Goal: Information Seeking & Learning: Learn about a topic

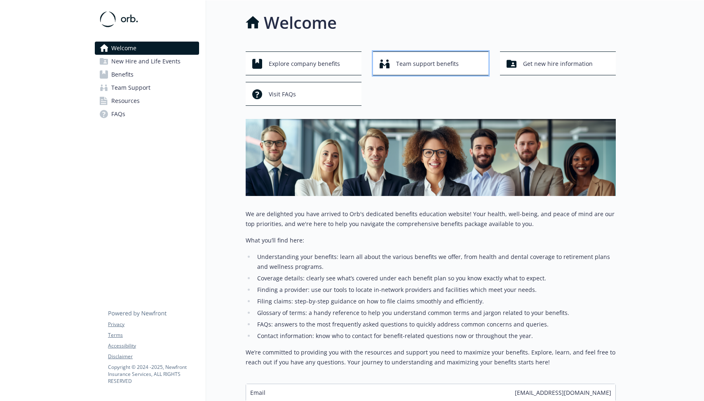
click at [424, 63] on span "Team support benefits" at bounding box center [427, 64] width 63 height 16
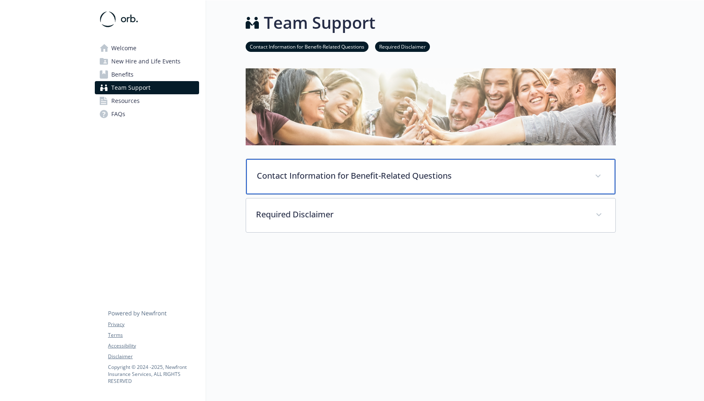
click at [357, 181] on div "Contact Information for Benefit-Related Questions" at bounding box center [430, 176] width 369 height 35
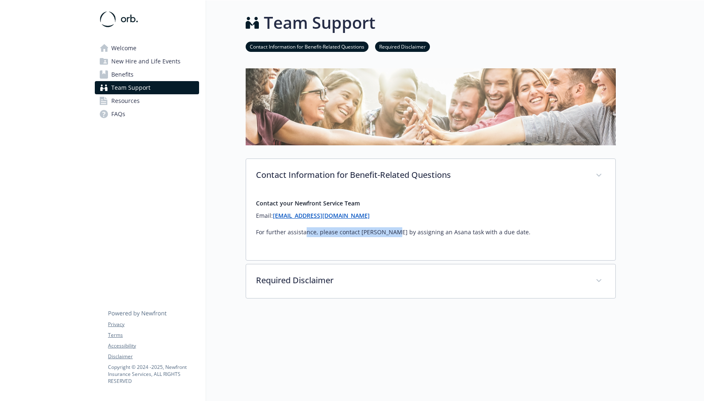
drag, startPoint x: 305, startPoint y: 235, endPoint x: 385, endPoint y: 234, distance: 80.0
click at [385, 234] on p "For further assistance, please contact [PERSON_NAME] by assigning an Asana task…" at bounding box center [431, 233] width 350 height 10
click at [412, 232] on p "For further assistance, please contact [PERSON_NAME] by assigning an Asana task…" at bounding box center [431, 233] width 350 height 10
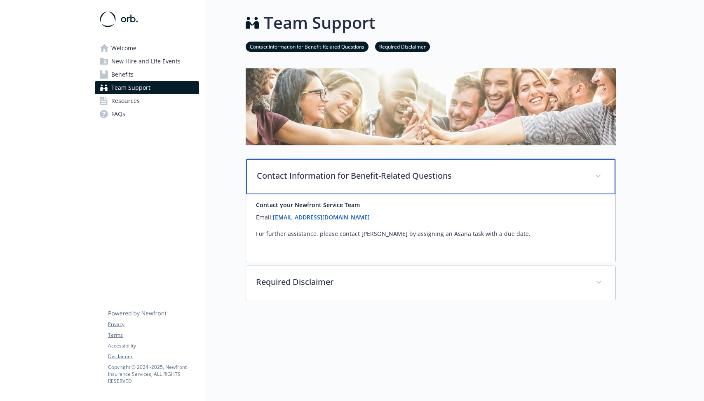
click at [335, 176] on p "Contact Information for Benefit-Related Questions" at bounding box center [421, 176] width 328 height 12
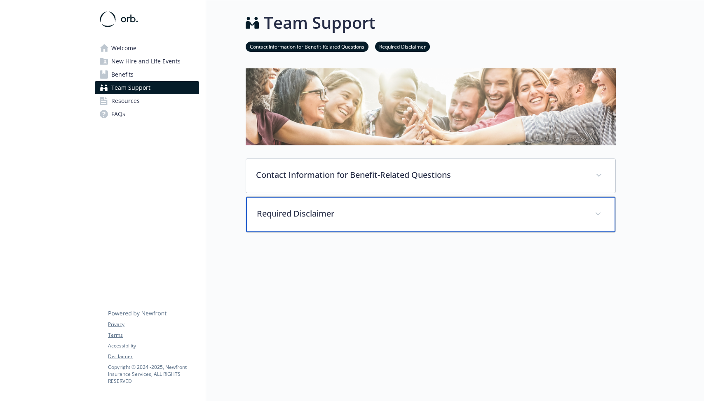
click at [320, 216] on p "Required Disclaimer" at bounding box center [421, 214] width 328 height 12
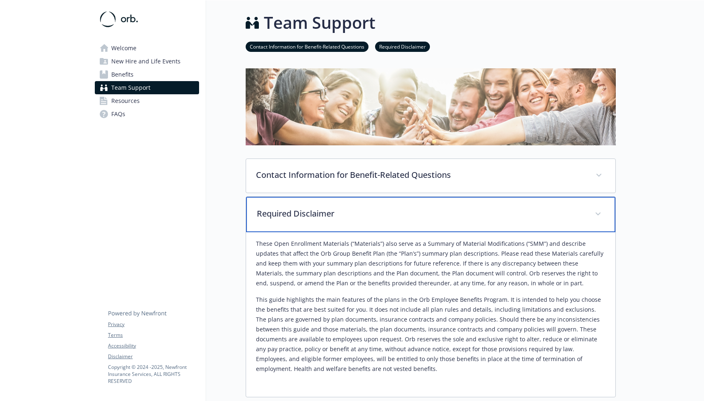
click at [320, 216] on p "Required Disclaimer" at bounding box center [421, 214] width 328 height 12
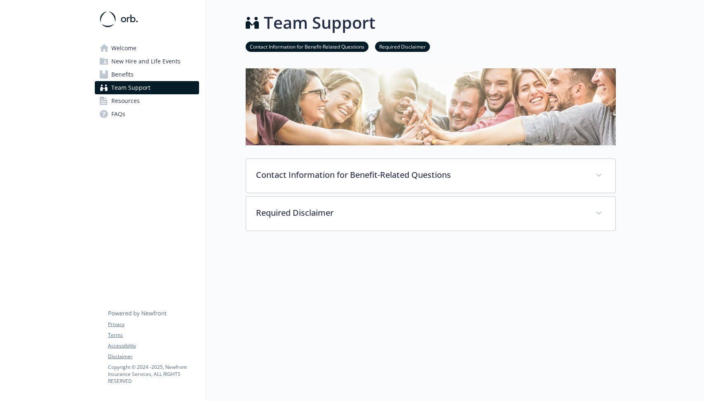
click at [128, 74] on span "Benefits" at bounding box center [122, 74] width 22 height 13
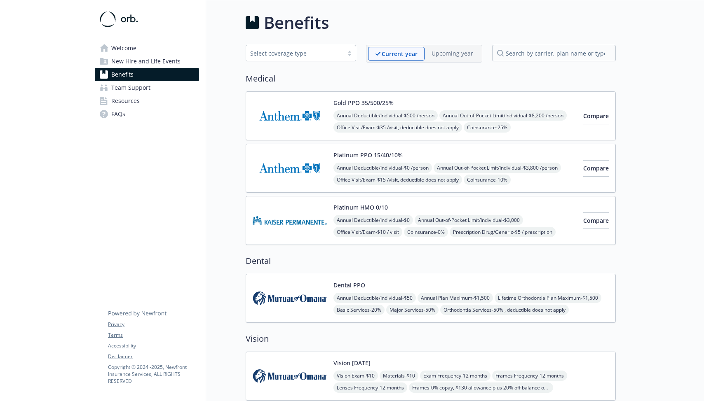
click at [486, 171] on div "Annual Deductible/Individual - $0 /person Annual Out-of-Pocket Limit/Individual…" at bounding box center [454, 198] width 243 height 70
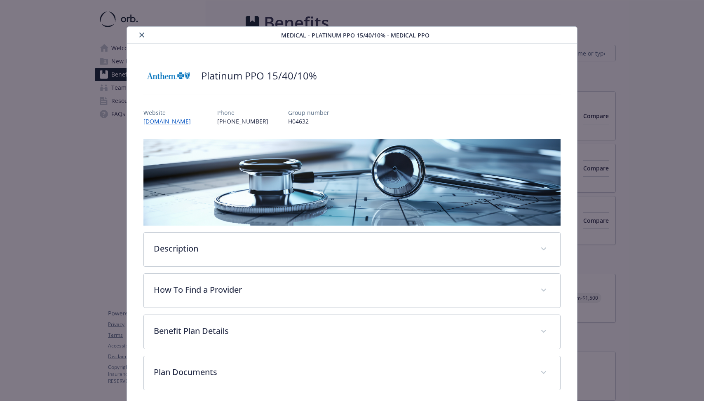
scroll to position [35, 0]
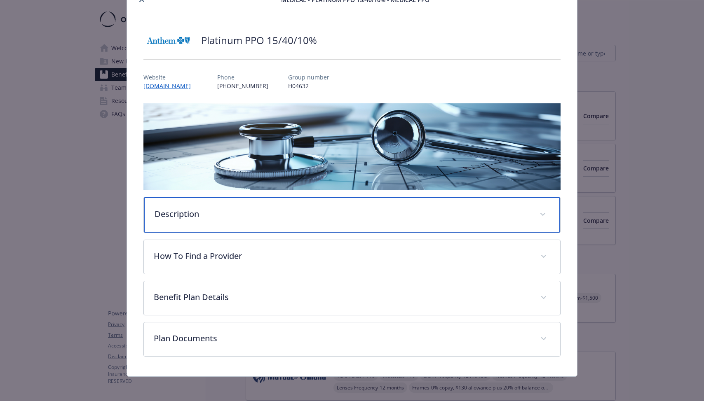
click at [216, 218] on p "Description" at bounding box center [342, 214] width 375 height 12
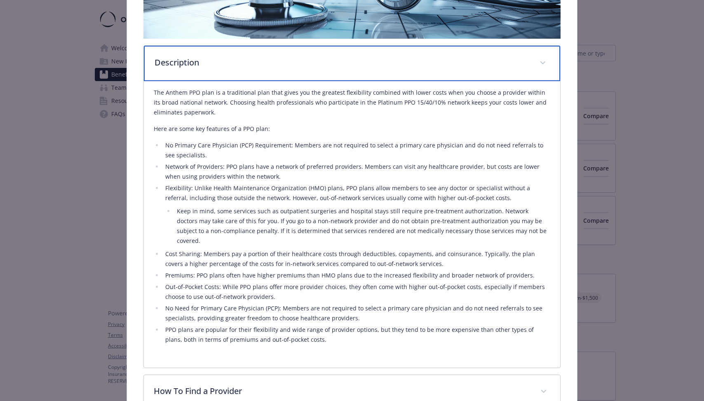
scroll to position [188, 0]
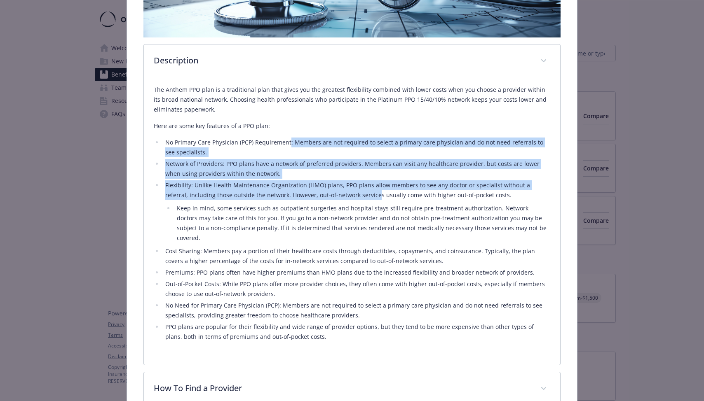
drag, startPoint x: 289, startPoint y: 143, endPoint x: 352, endPoint y: 192, distance: 80.8
click at [353, 193] on ul "No Primary Care Physician (PCP) Requirement: Members are not required to select…" at bounding box center [352, 240] width 396 height 204
click at [352, 192] on li "Flexibility: Unlike Health Maintenance Organization (HMO) plans, PPO plans allo…" at bounding box center [356, 212] width 387 height 63
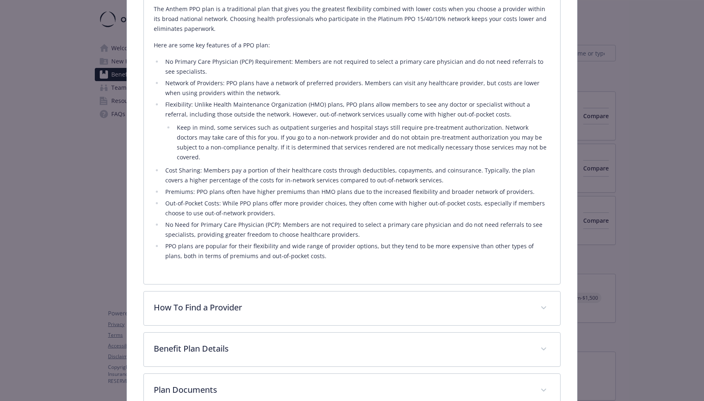
scroll to position [312, 0]
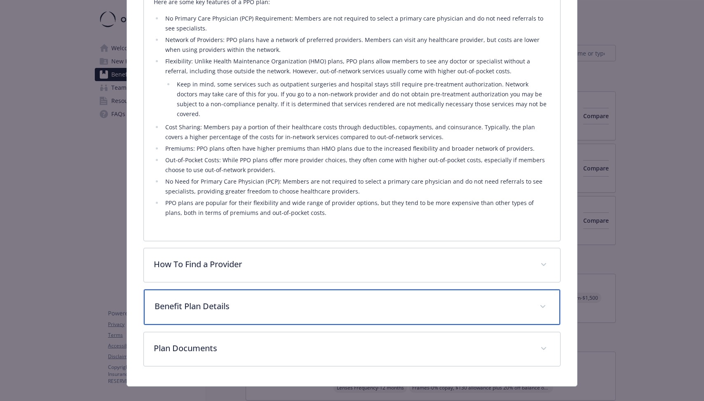
click at [241, 301] on p "Benefit Plan Details" at bounding box center [342, 306] width 375 height 12
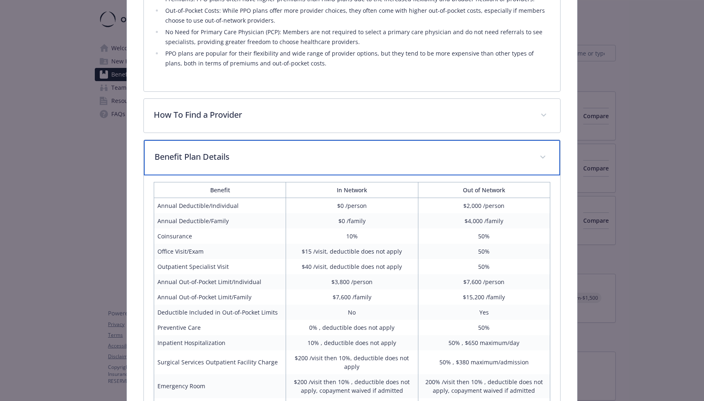
scroll to position [474, 0]
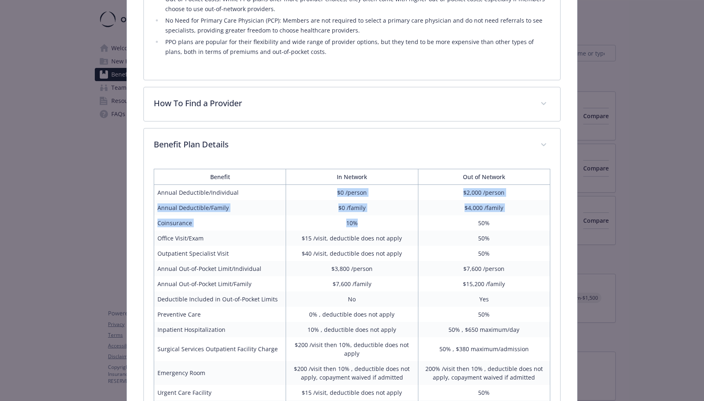
drag, startPoint x: 337, startPoint y: 183, endPoint x: 357, endPoint y: 214, distance: 36.7
click at [357, 216] on td "10%" at bounding box center [352, 223] width 132 height 15
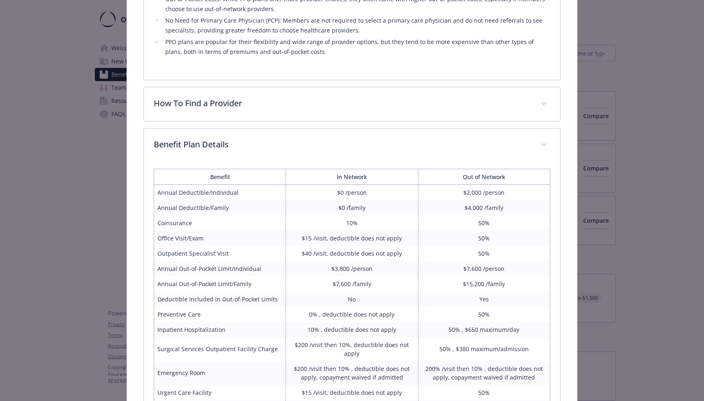
click at [351, 216] on td "10%" at bounding box center [352, 223] width 132 height 15
drag, startPoint x: 312, startPoint y: 230, endPoint x: 348, endPoint y: 246, distance: 38.9
click at [356, 246] on td "$40 /visit, deductible does not apply" at bounding box center [352, 253] width 132 height 15
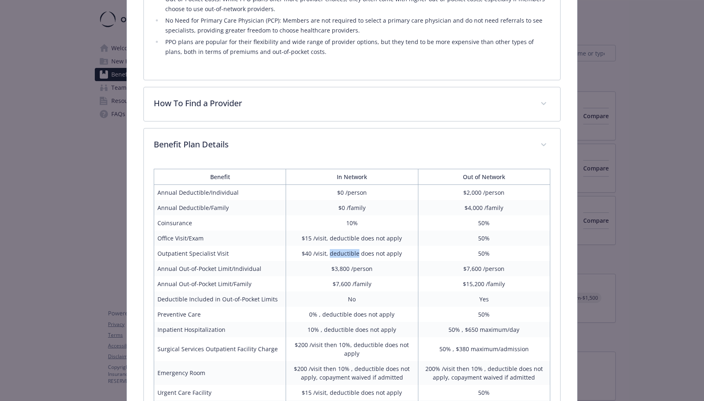
click at [356, 246] on td "$40 /visit, deductible does not apply" at bounding box center [352, 253] width 132 height 15
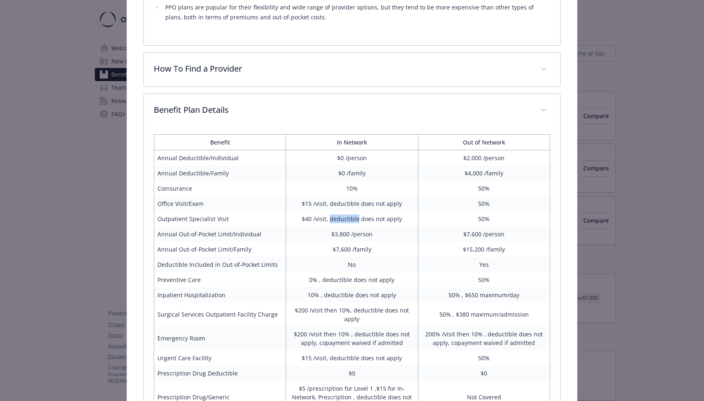
scroll to position [509, 0]
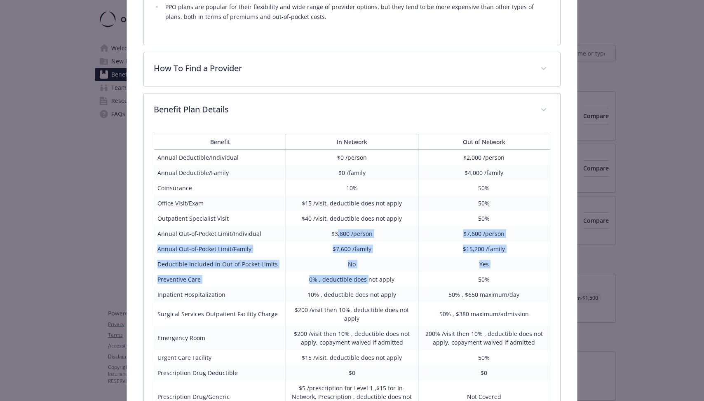
drag, startPoint x: 337, startPoint y: 224, endPoint x: 369, endPoint y: 271, distance: 56.6
click at [369, 271] on tbody "Annual Deductible/Individual $0 /person $2,000 /person Annual Deductible/Family…" at bounding box center [352, 382] width 396 height 464
click at [369, 272] on td "0% , deductible does not apply" at bounding box center [352, 279] width 132 height 15
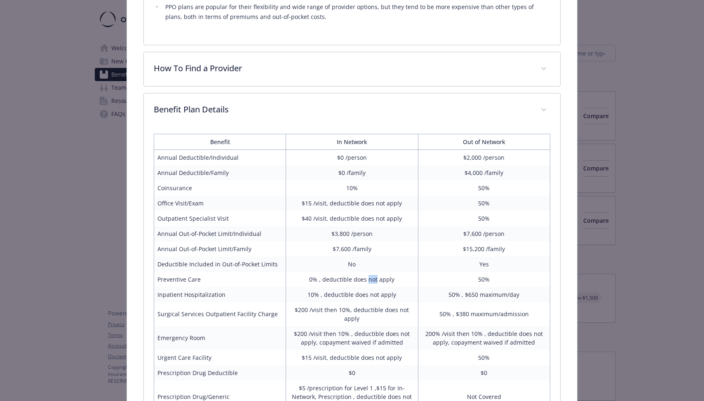
click at [369, 272] on td "0% , deductible does not apply" at bounding box center [352, 279] width 132 height 15
click at [387, 272] on td "0% , deductible does not apply" at bounding box center [352, 279] width 132 height 15
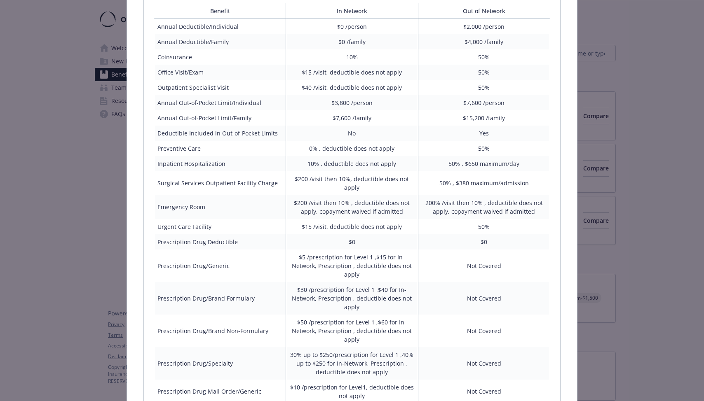
scroll to position [646, 0]
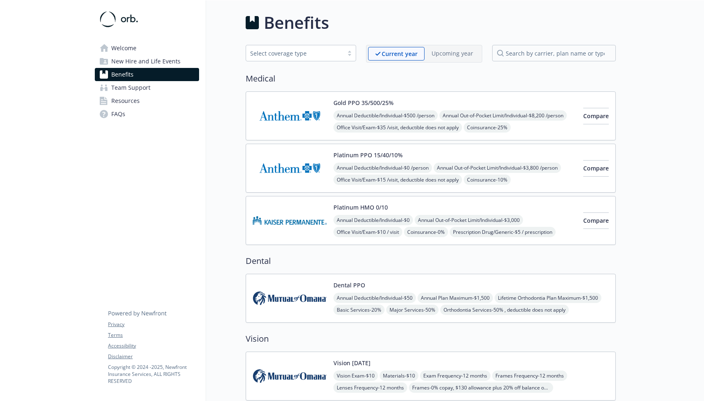
click at [292, 223] on img at bounding box center [290, 220] width 74 height 35
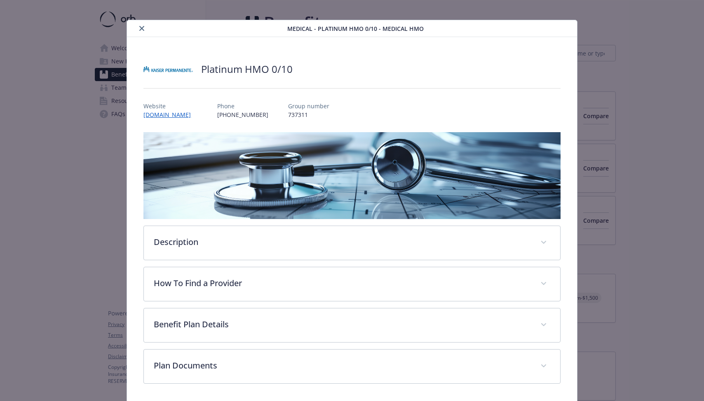
scroll to position [35, 0]
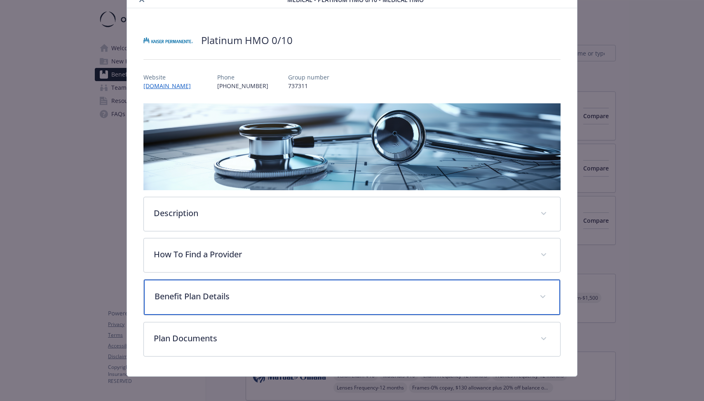
click at [203, 293] on p "Benefit Plan Details" at bounding box center [342, 297] width 375 height 12
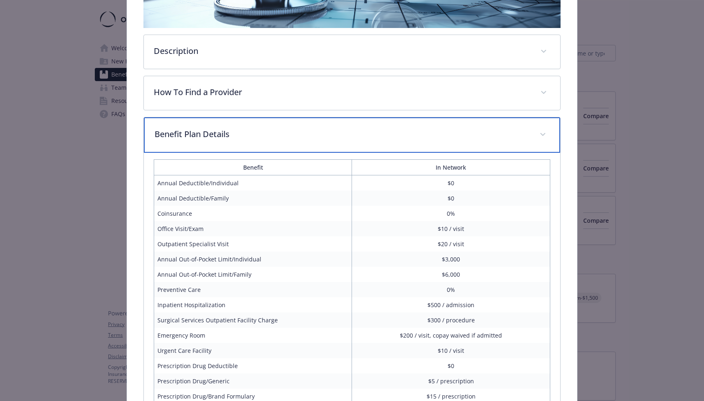
scroll to position [218, 0]
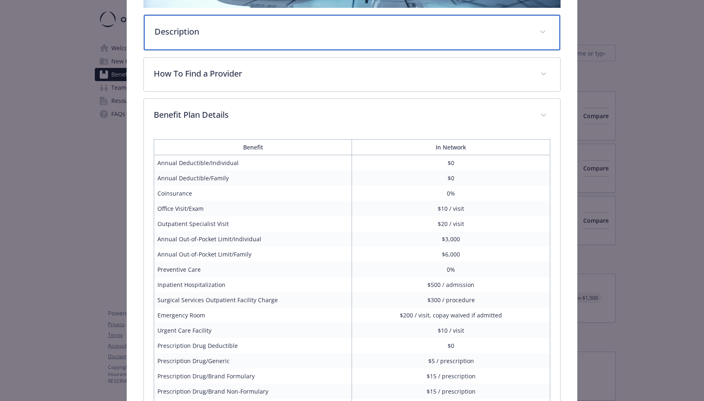
click at [253, 28] on p "Description" at bounding box center [342, 32] width 375 height 12
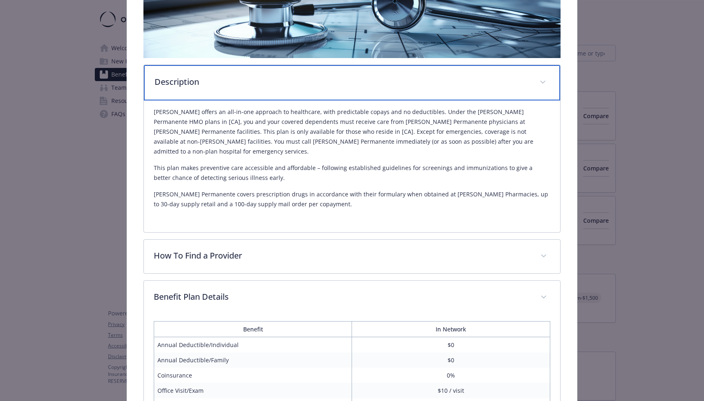
scroll to position [159, 0]
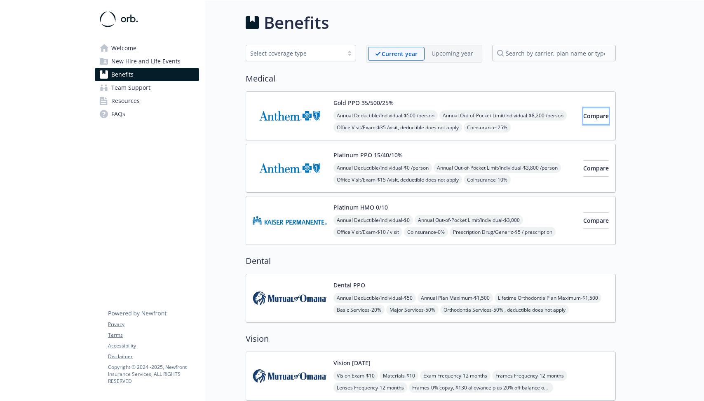
click at [583, 117] on span "Compare" at bounding box center [596, 116] width 26 height 8
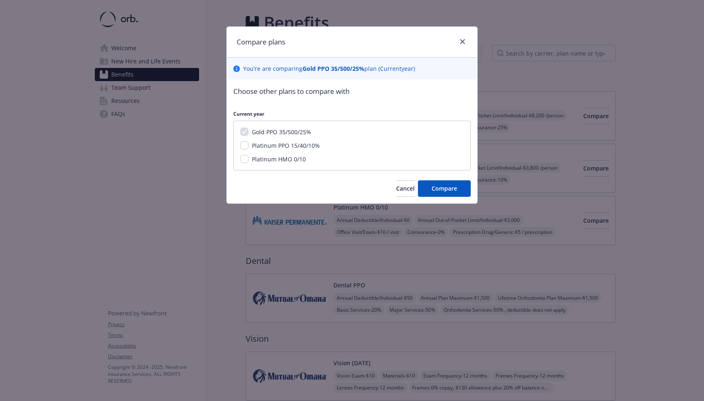
click at [295, 148] on span "Platinum PPO 15/40/10%" at bounding box center [286, 146] width 68 height 8
click at [249, 148] on input "Platinum PPO 15/40/10%" at bounding box center [244, 145] width 8 height 8
checkbox input "true"
click at [430, 185] on button "Compare" at bounding box center [444, 189] width 53 height 16
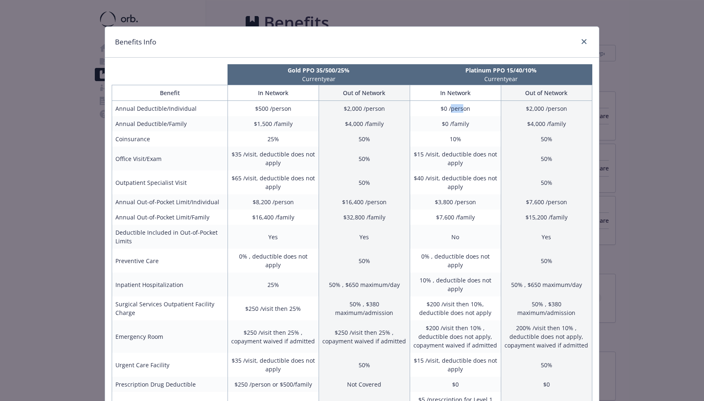
drag, startPoint x: 452, startPoint y: 107, endPoint x: 463, endPoint y: 111, distance: 11.7
click at [463, 111] on td "$0 /person" at bounding box center [455, 109] width 91 height 16
click at [463, 110] on td "$0 /person" at bounding box center [455, 109] width 91 height 16
click at [454, 140] on td "10%" at bounding box center [455, 138] width 91 height 15
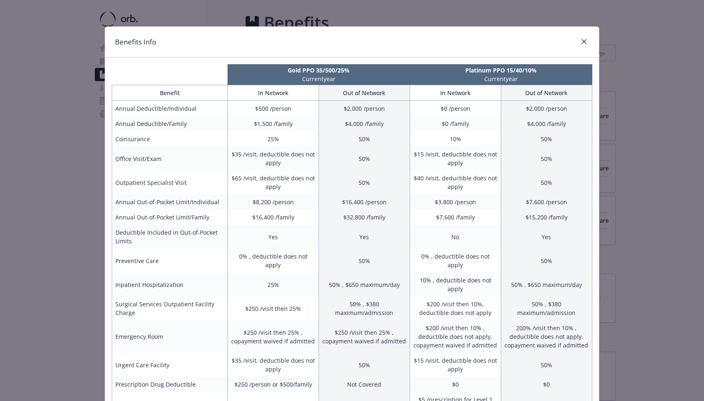
click at [452, 155] on td "$15 /visit, deductible does not apply" at bounding box center [455, 159] width 91 height 24
click at [470, 155] on td "$15 /visit, deductible does not apply" at bounding box center [455, 159] width 91 height 24
click at [452, 205] on td "$3,800 /person" at bounding box center [455, 202] width 91 height 15
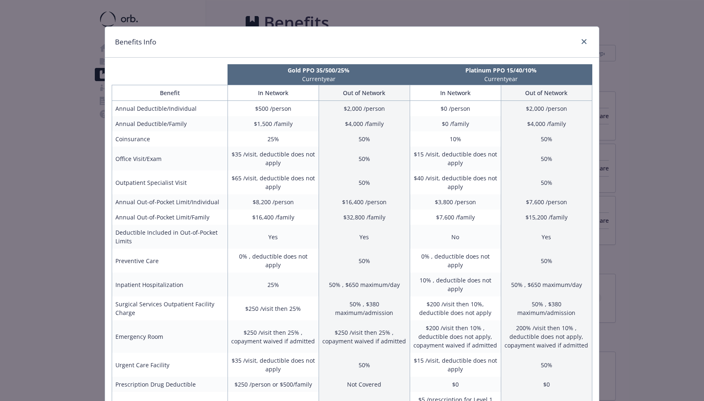
click at [448, 216] on td "$7,600 /family" at bounding box center [455, 217] width 91 height 15
click at [456, 239] on td "No" at bounding box center [455, 237] width 91 height 24
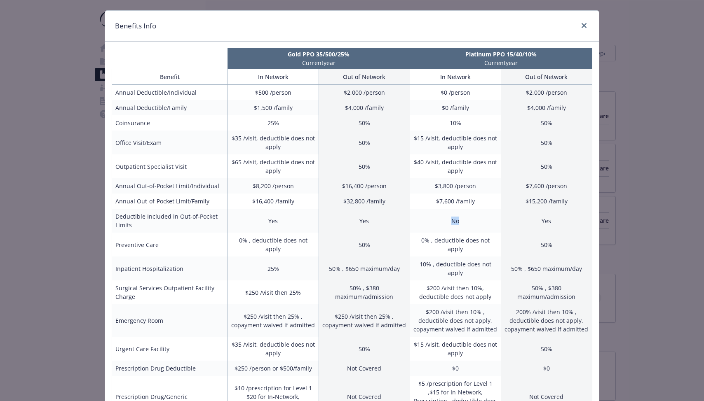
scroll to position [18, 0]
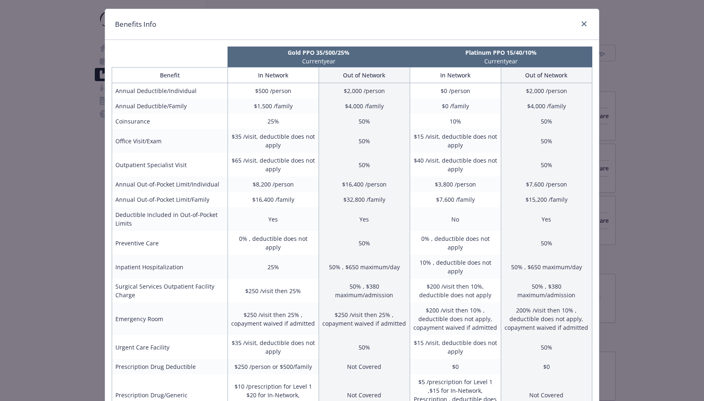
click at [449, 241] on td "0% , deductible does not apply" at bounding box center [455, 243] width 91 height 24
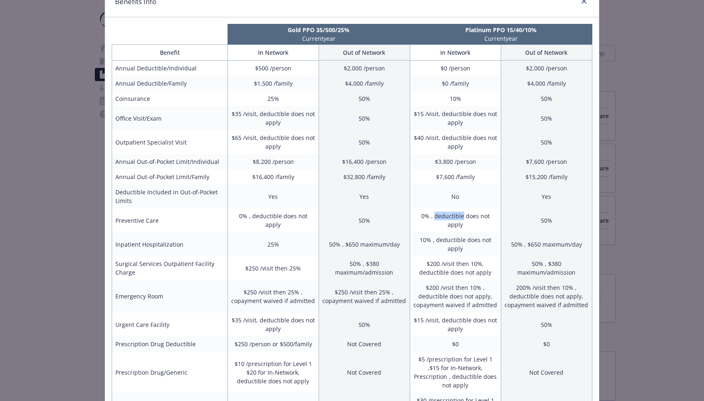
scroll to position [41, 0]
click at [455, 199] on td "No" at bounding box center [455, 196] width 91 height 24
drag, startPoint x: 434, startPoint y: 255, endPoint x: 478, endPoint y: 263, distance: 44.5
click at [478, 263] on td "$200 /visit then 10%, deductible does not apply" at bounding box center [455, 268] width 91 height 24
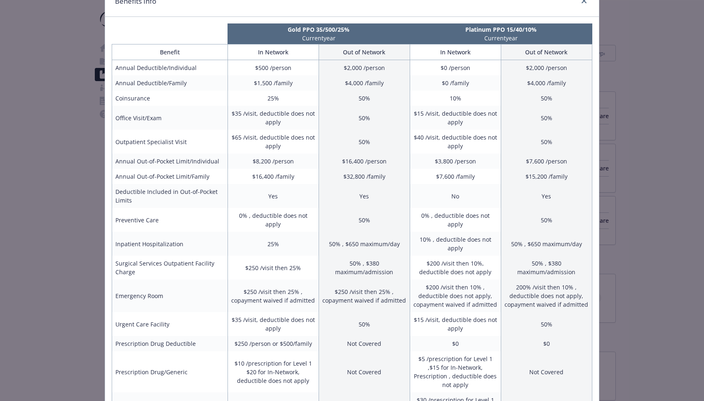
click at [481, 264] on td "$200 /visit then 10%, deductible does not apply" at bounding box center [455, 268] width 91 height 24
click at [461, 268] on td "$200 /visit then 10%, deductible does not apply" at bounding box center [455, 268] width 91 height 24
drag, startPoint x: 453, startPoint y: 281, endPoint x: 460, endPoint y: 293, distance: 13.7
click at [460, 293] on td "$200 /visit then 10% , deductible does not apply, copayment waived if admitted" at bounding box center [455, 296] width 91 height 33
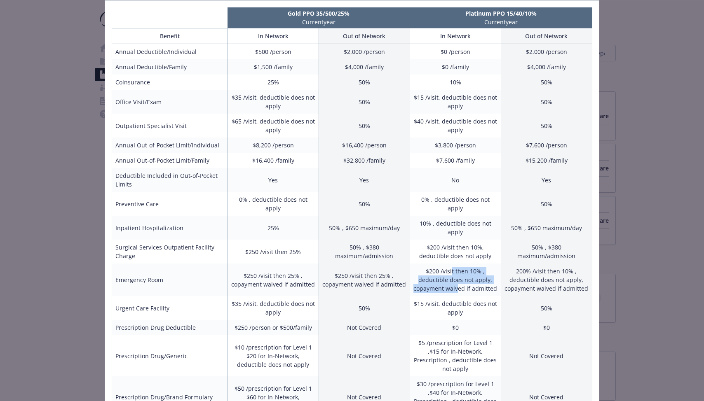
scroll to position [59, 0]
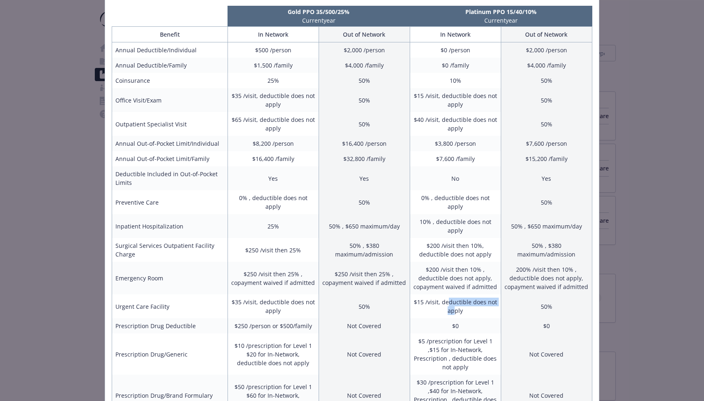
drag, startPoint x: 448, startPoint y: 296, endPoint x: 455, endPoint y: 304, distance: 11.1
click at [455, 304] on td "$15 /visit, deductible does not apply" at bounding box center [455, 307] width 91 height 24
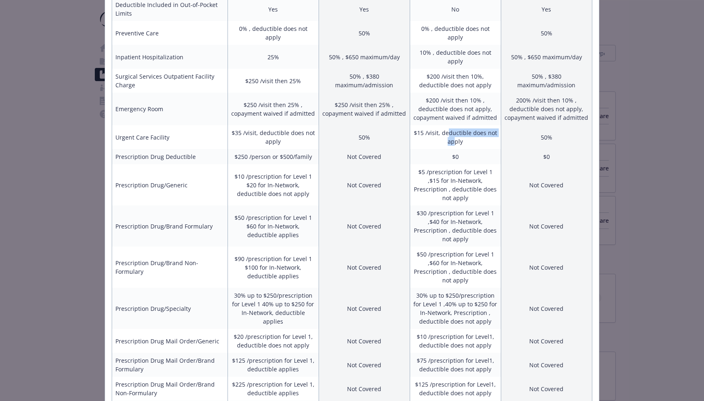
scroll to position [283, 0]
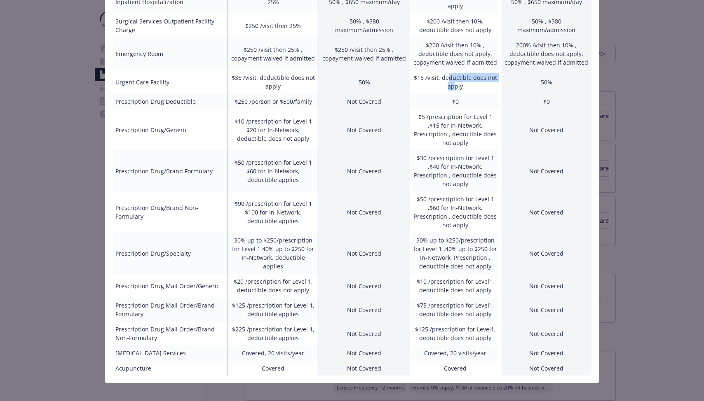
click at [455, 304] on td "$75 /prescription for Level1, deductible does not apply" at bounding box center [455, 310] width 91 height 24
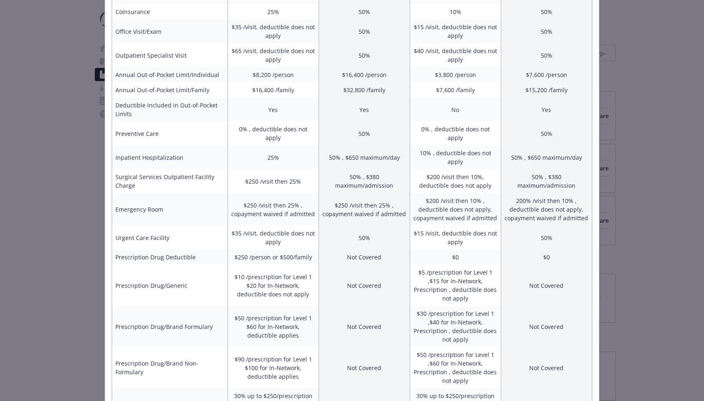
scroll to position [0, 0]
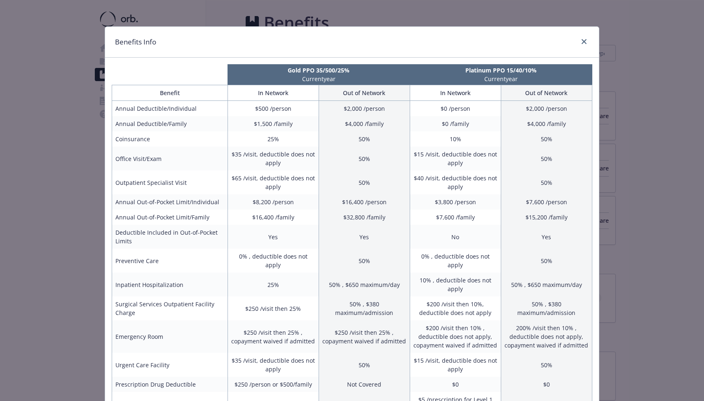
click at [638, 122] on div "Benefits Info Gold PPO 35/500/25% Current year Platinum PPO 15/40/10% Current y…" at bounding box center [352, 200] width 704 height 401
click at [582, 44] on icon "close" at bounding box center [584, 41] width 5 height 5
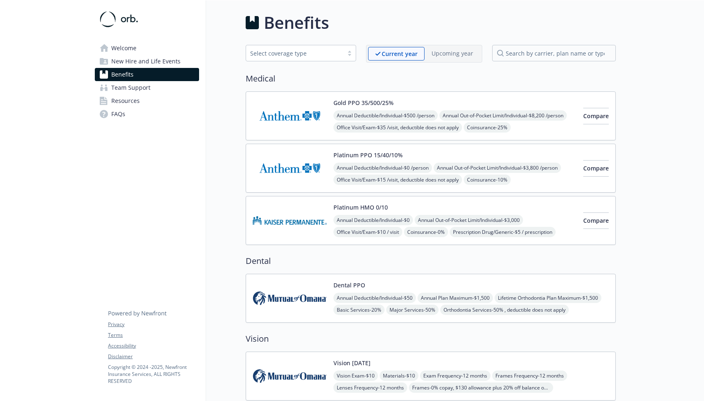
click at [305, 56] on div "Select coverage type" at bounding box center [294, 53] width 89 height 9
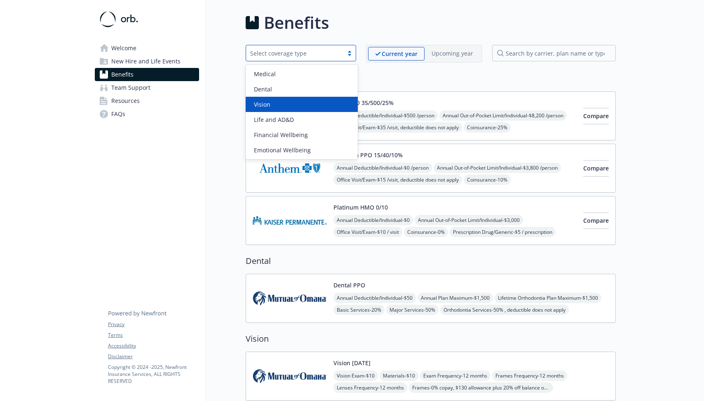
click at [203, 150] on div "Welcome New Hire and Life Events Benefits Team Support Resources FAQs Privacy T…" at bounding box center [147, 399] width 118 height 798
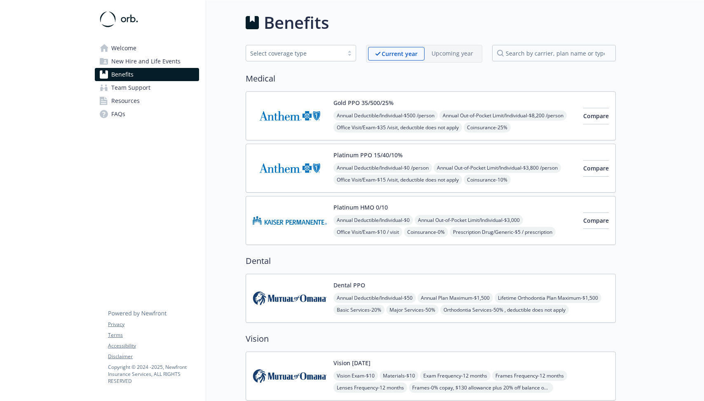
click at [137, 85] on span "Team Support" at bounding box center [130, 87] width 39 height 13
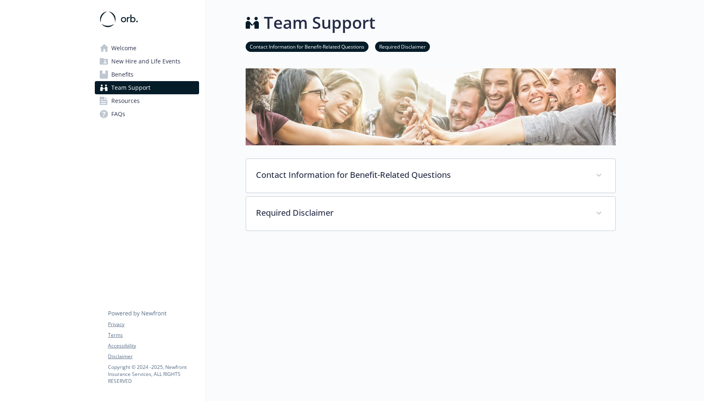
click at [136, 47] on link "Welcome" at bounding box center [147, 48] width 104 height 13
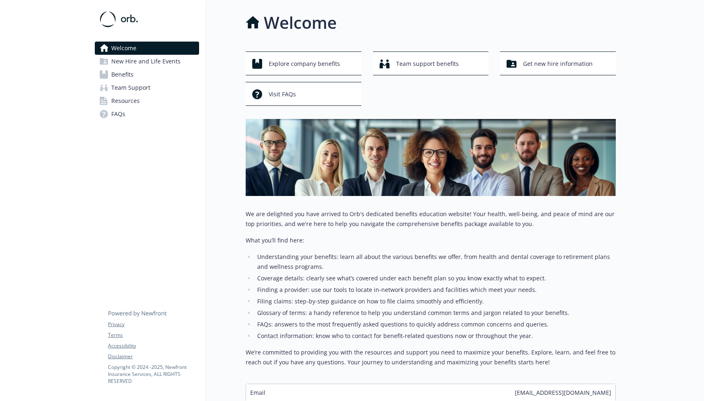
scroll to position [60, 0]
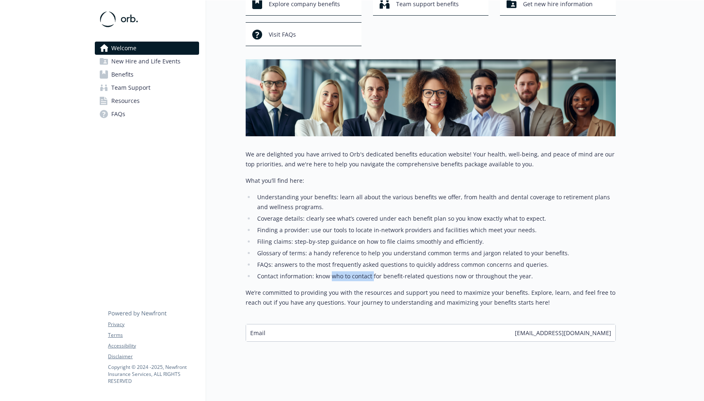
drag, startPoint x: 332, startPoint y: 278, endPoint x: 371, endPoint y: 279, distance: 39.2
click at [371, 279] on li "Contact information: know who to contact for benefit-related questions now or t…" at bounding box center [435, 277] width 361 height 10
click at [413, 279] on li "Contact information: know who to contact for benefit-related questions now or t…" at bounding box center [435, 277] width 361 height 10
click at [434, 278] on li "Contact information: know who to contact for benefit-related questions now or t…" at bounding box center [435, 277] width 361 height 10
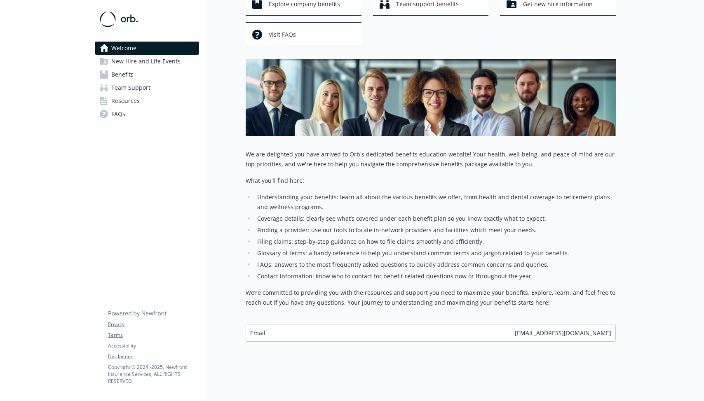
click at [434, 278] on li "Contact information: know who to contact for benefit-related questions now or t…" at bounding box center [435, 277] width 361 height 10
click at [485, 277] on li "Contact information: know who to contact for benefit-related questions now or t…" at bounding box center [435, 277] width 361 height 10
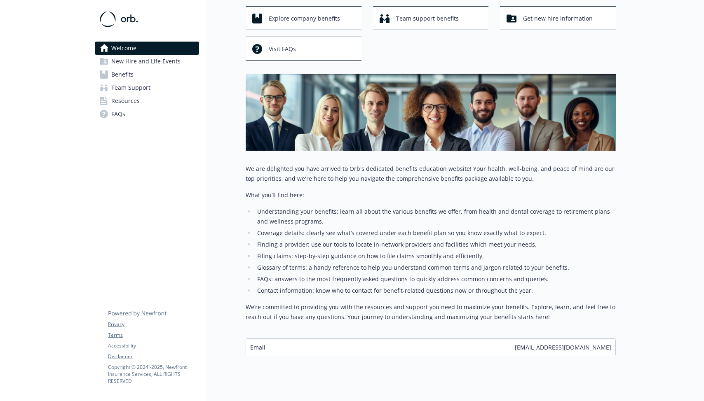
scroll to position [42, 0]
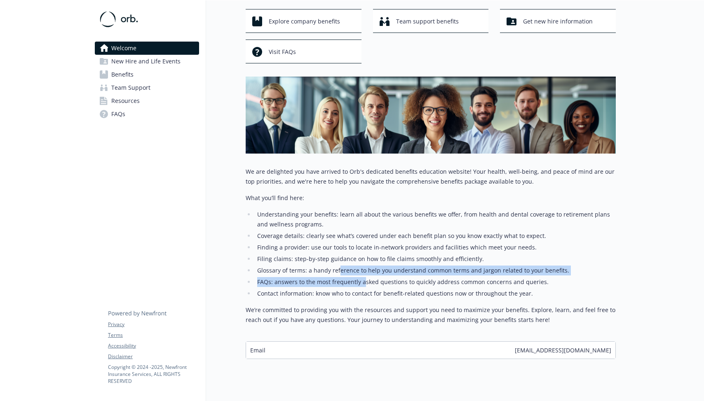
drag, startPoint x: 339, startPoint y: 271, endPoint x: 363, endPoint y: 283, distance: 26.4
click at [363, 283] on ul "Understanding your benefits: learn all about the various benefits we offer, fro…" at bounding box center [431, 254] width 370 height 89
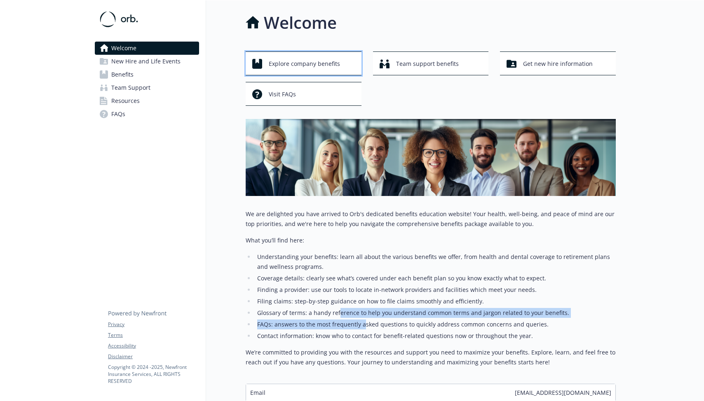
click at [334, 59] on span "Explore company benefits" at bounding box center [304, 64] width 71 height 16
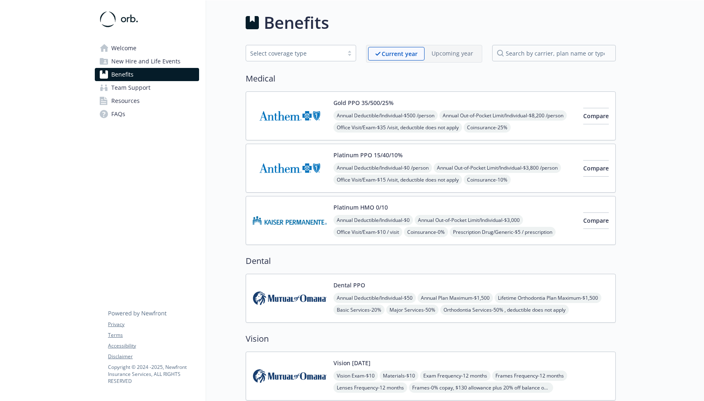
click at [162, 64] on span "New Hire and Life Events" at bounding box center [145, 61] width 69 height 13
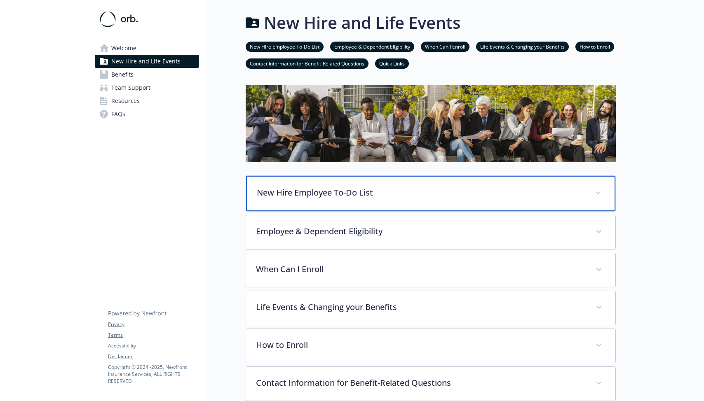
click at [328, 199] on div "New Hire Employee To-Do List" at bounding box center [430, 193] width 369 height 35
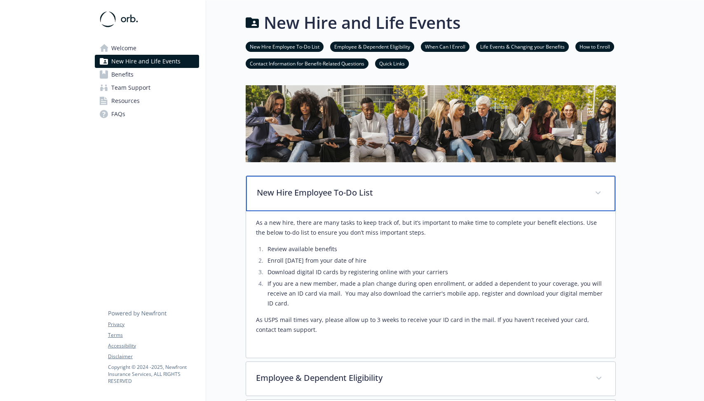
click at [328, 199] on p "New Hire Employee To-Do List" at bounding box center [421, 193] width 328 height 12
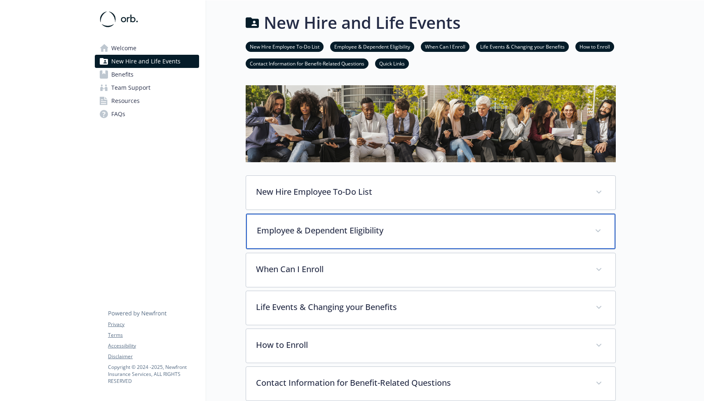
click at [331, 239] on div "Employee & Dependent Eligibility" at bounding box center [430, 231] width 369 height 35
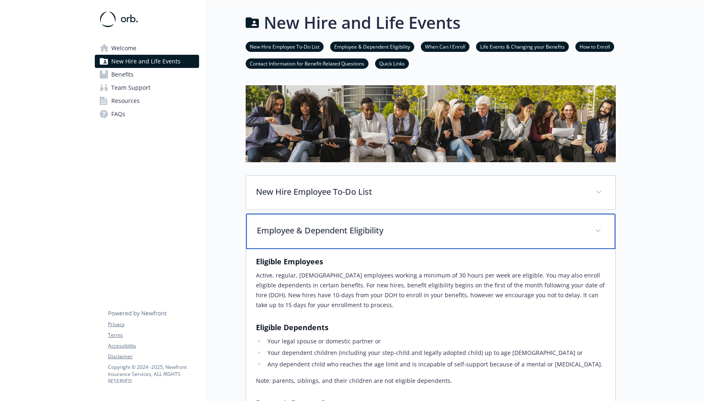
click at [331, 239] on div "Employee & Dependent Eligibility" at bounding box center [430, 231] width 369 height 35
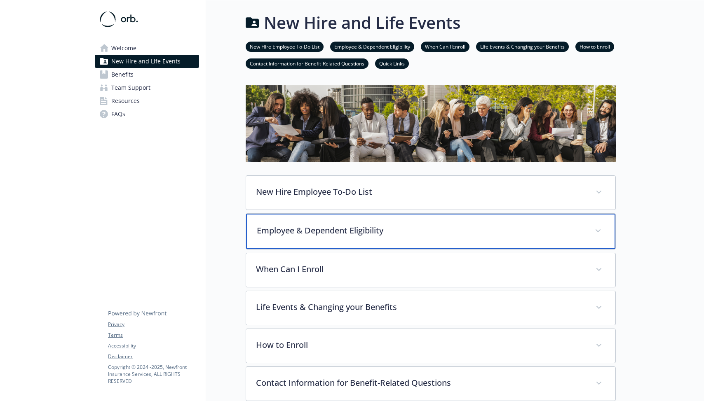
scroll to position [119, 0]
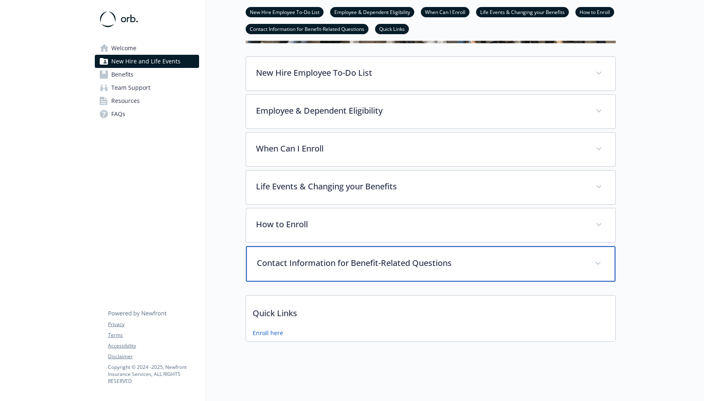
click at [271, 269] on p "Contact Information for Benefit-Related Questions" at bounding box center [421, 263] width 328 height 12
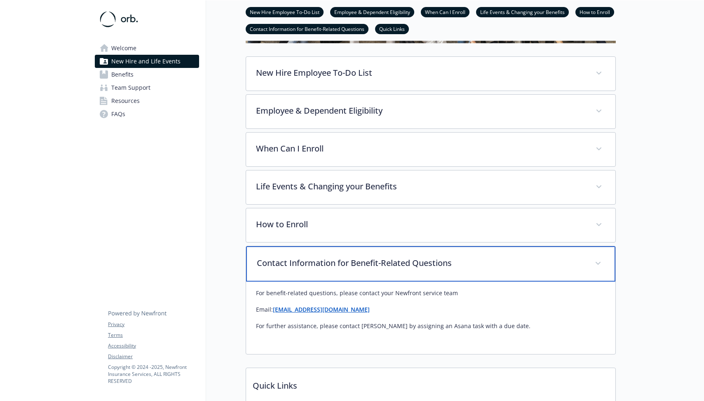
click at [287, 265] on p "Contact Information for Benefit-Related Questions" at bounding box center [421, 263] width 328 height 12
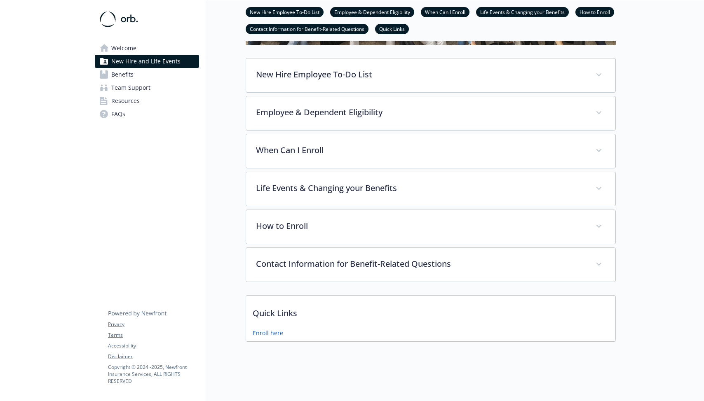
click at [120, 85] on span "Team Support" at bounding box center [130, 87] width 39 height 13
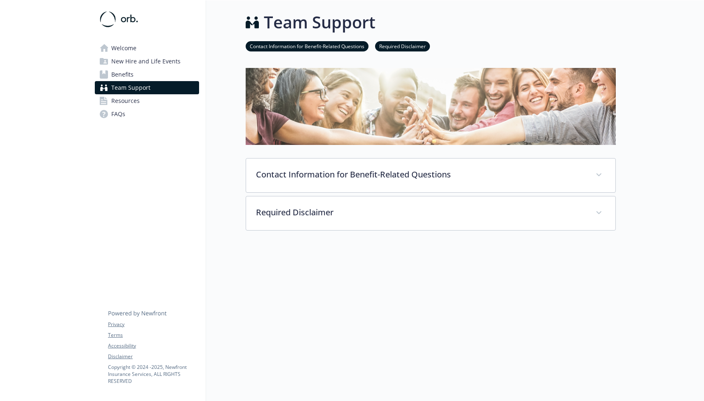
scroll to position [0, 0]
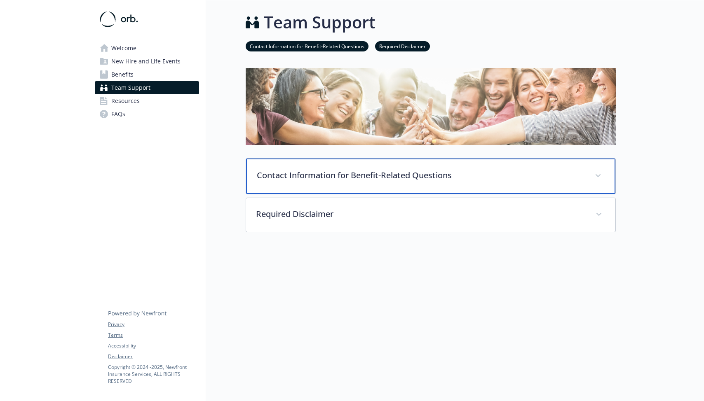
click at [297, 182] on div "Contact Information for Benefit-Related Questions" at bounding box center [430, 176] width 369 height 35
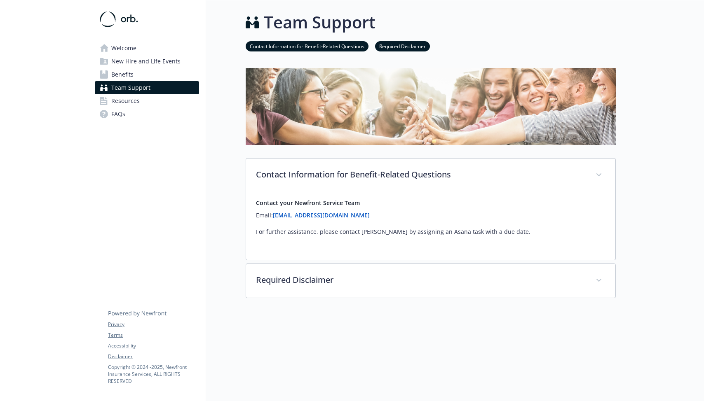
click at [117, 104] on span "Resources" at bounding box center [125, 100] width 28 height 13
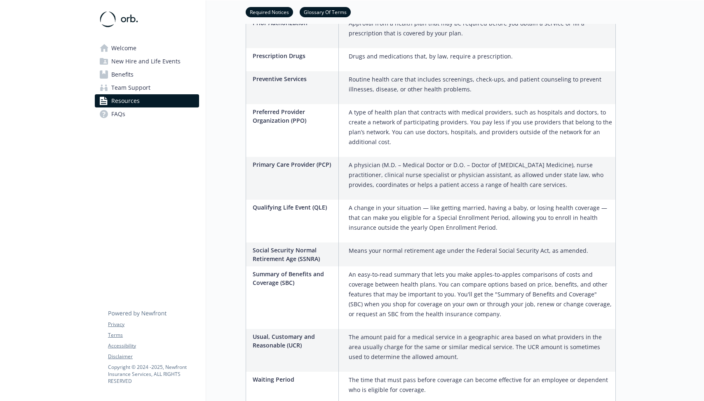
scroll to position [1265, 0]
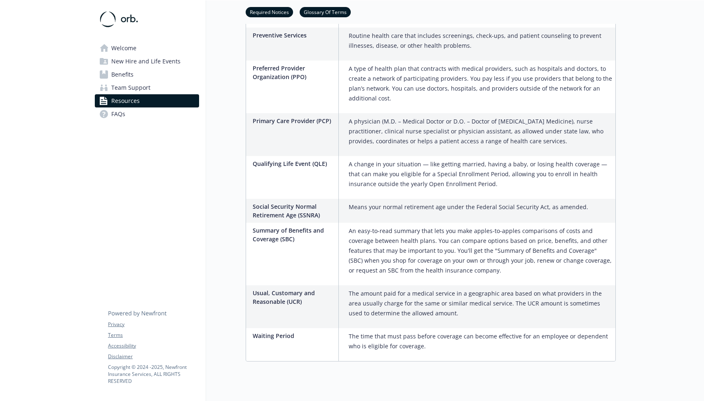
click at [132, 115] on link "FAQs" at bounding box center [147, 114] width 104 height 13
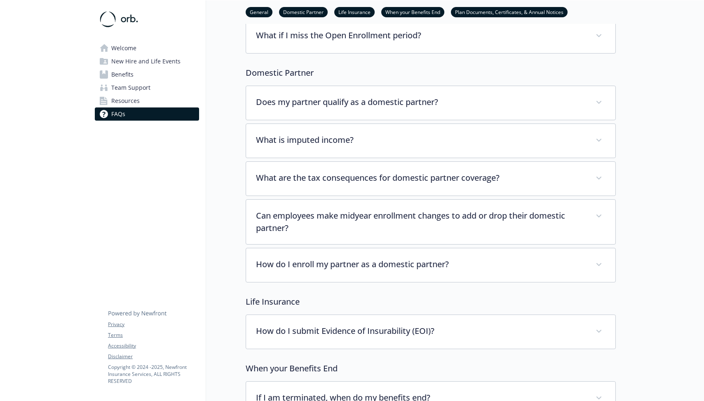
scroll to position [107, 0]
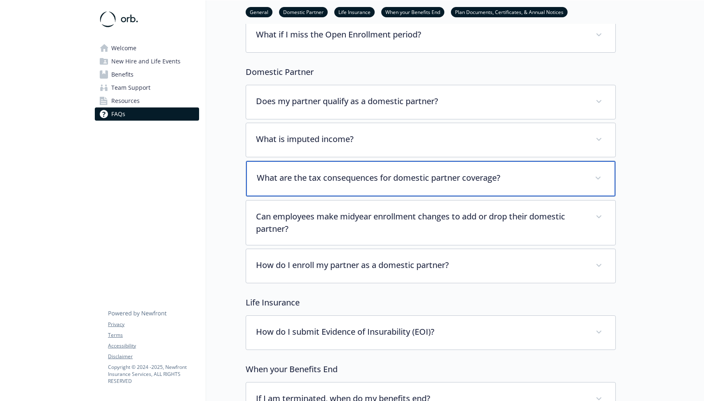
click at [291, 175] on p "What are the tax consequences for domestic partner coverage?" at bounding box center [421, 178] width 328 height 12
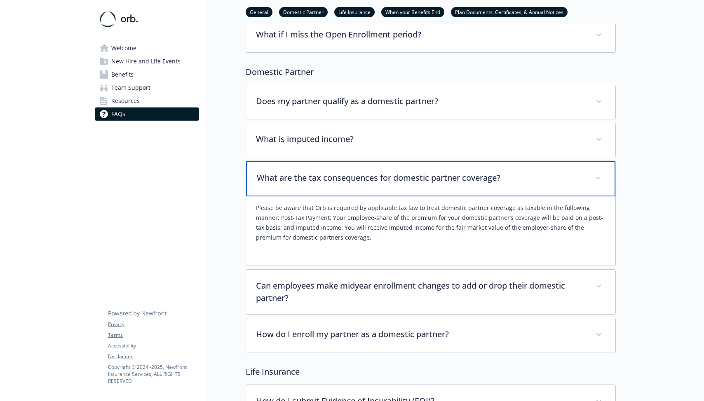
click at [317, 181] on p "What are the tax consequences for domestic partner coverage?" at bounding box center [421, 178] width 328 height 12
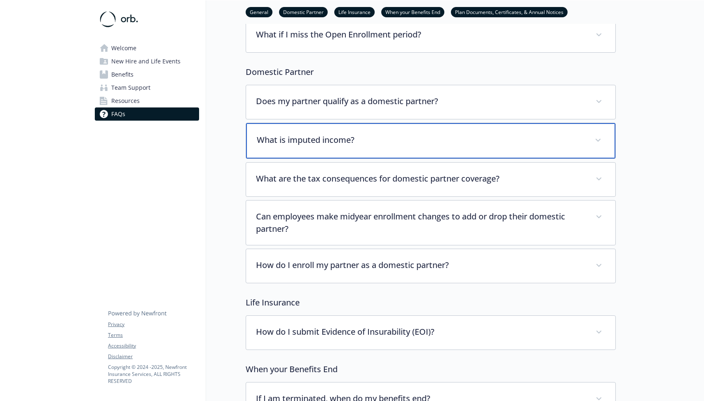
click at [314, 137] on p "What is imputed income?" at bounding box center [421, 140] width 328 height 12
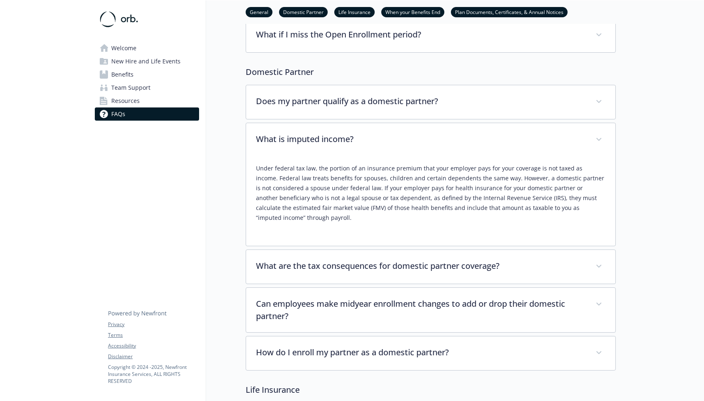
drag, startPoint x: 320, startPoint y: 170, endPoint x: 363, endPoint y: 175, distance: 43.2
click at [363, 175] on p "Under federal tax law, the portion of an insurance premium that your employer p…" at bounding box center [431, 193] width 350 height 59
click at [380, 178] on p "Under federal tax law, the portion of an insurance premium that your employer p…" at bounding box center [431, 193] width 350 height 59
click at [406, 178] on p "Under federal tax law, the portion of an insurance premium that your employer p…" at bounding box center [431, 193] width 350 height 59
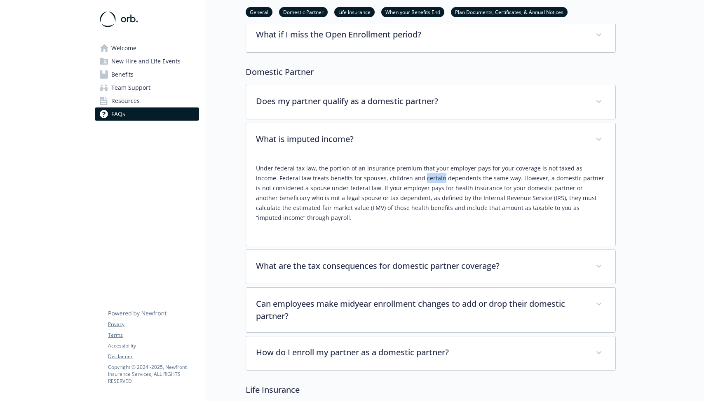
click at [406, 178] on p "Under federal tax law, the portion of an insurance premium that your employer p…" at bounding box center [431, 193] width 350 height 59
click at [404, 188] on p "Under federal tax law, the portion of an insurance premium that your employer p…" at bounding box center [431, 193] width 350 height 59
click at [441, 190] on p "Under federal tax law, the portion of an insurance premium that your employer p…" at bounding box center [431, 193] width 350 height 59
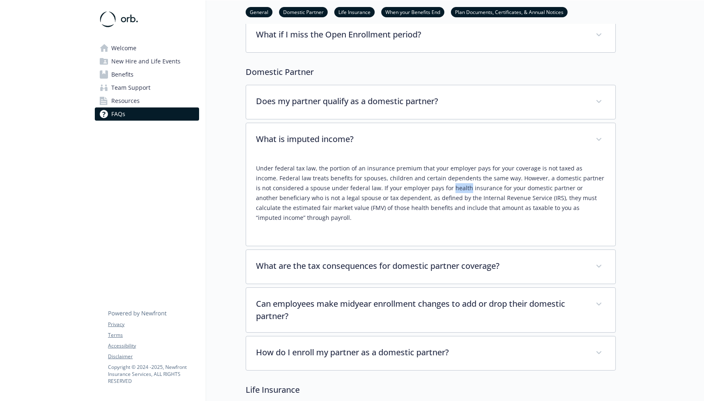
click at [403, 200] on p "Under federal tax law, the portion of an insurance premium that your employer p…" at bounding box center [431, 193] width 350 height 59
click at [381, 199] on p "Under federal tax law, the portion of an insurance premium that your employer p…" at bounding box center [431, 193] width 350 height 59
click at [472, 201] on p "Under federal tax law, the portion of an insurance premium that your employer p…" at bounding box center [431, 193] width 350 height 59
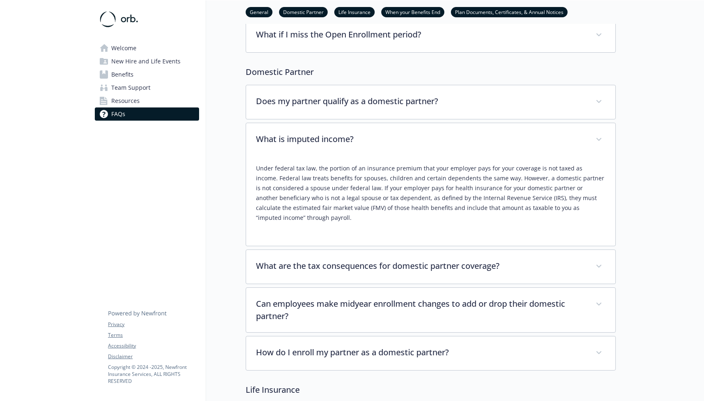
click at [472, 201] on p "Under federal tax law, the portion of an insurance premium that your employer p…" at bounding box center [431, 193] width 350 height 59
click at [470, 210] on p "Under federal tax law, the portion of an insurance premium that your employer p…" at bounding box center [431, 193] width 350 height 59
click at [437, 210] on p "Under federal tax law, the portion of an insurance premium that your employer p…" at bounding box center [431, 193] width 350 height 59
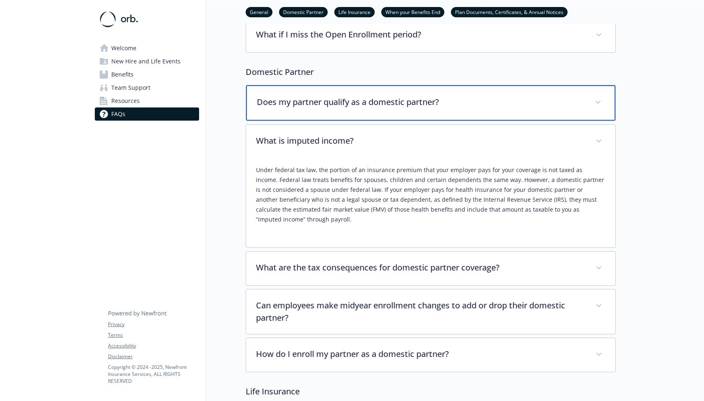
click at [396, 109] on div "Does my partner qualify as a domestic partner?" at bounding box center [430, 102] width 369 height 35
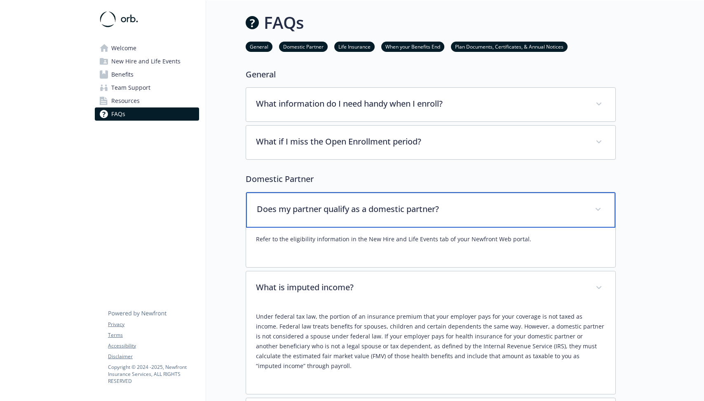
scroll to position [0, 0]
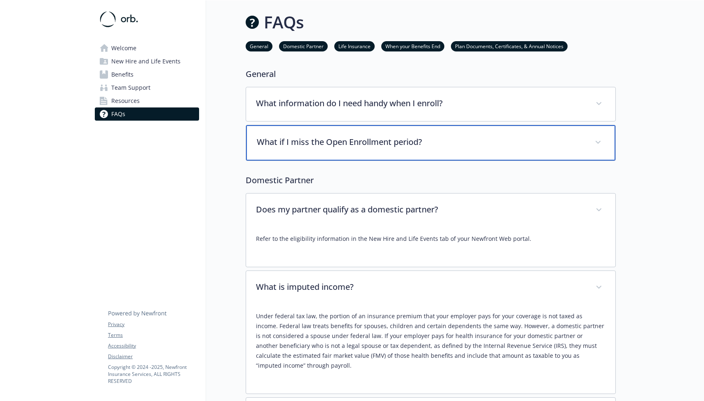
click at [368, 141] on p "What if I miss the Open Enrollment period?" at bounding box center [421, 142] width 328 height 12
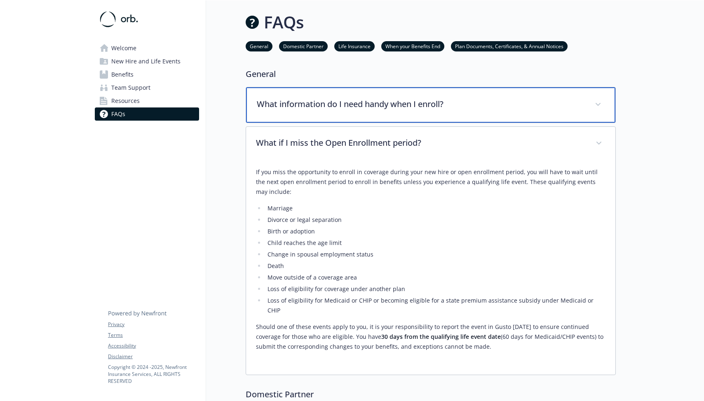
click at [389, 106] on p "What information do I need handy when I enroll?" at bounding box center [421, 104] width 328 height 12
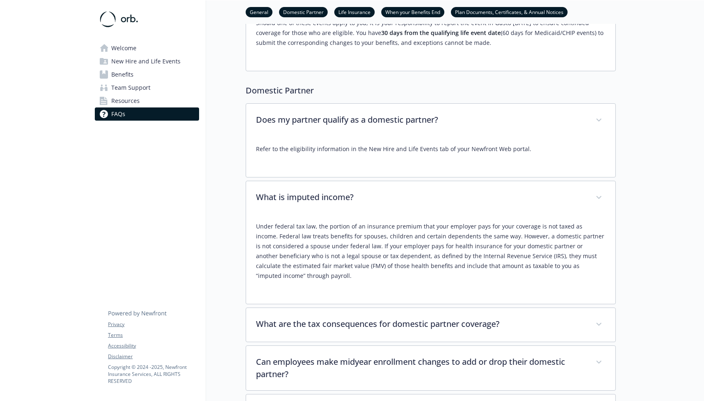
scroll to position [364, 0]
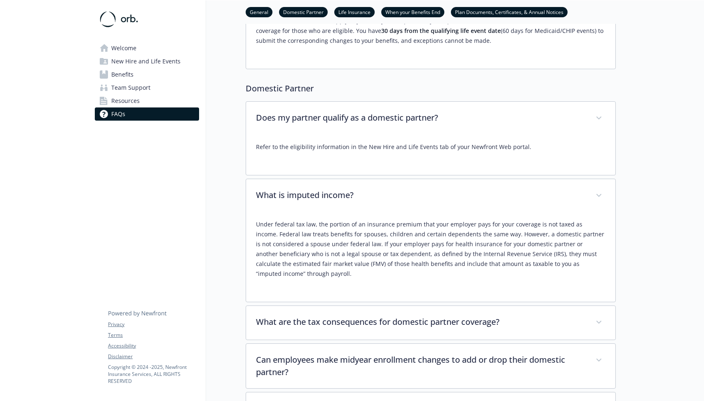
click at [133, 74] on span "Benefits" at bounding box center [122, 74] width 22 height 13
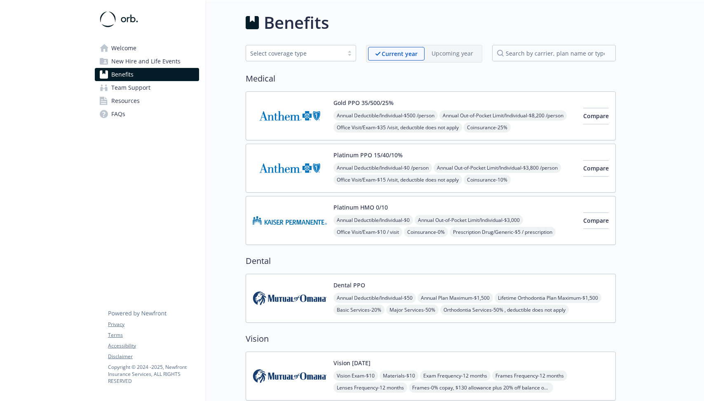
click at [293, 120] on img at bounding box center [290, 116] width 74 height 35
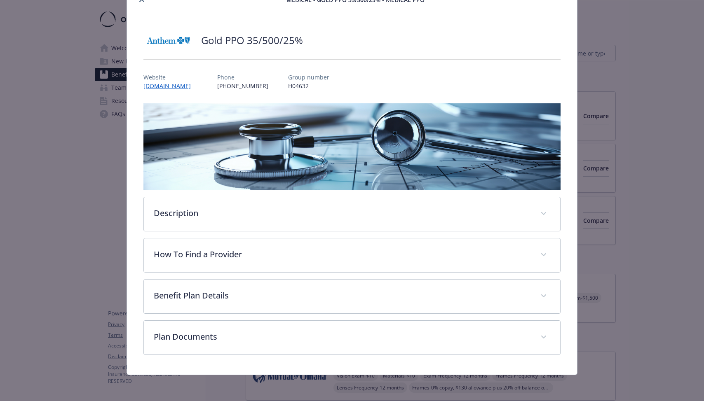
scroll to position [35, 0]
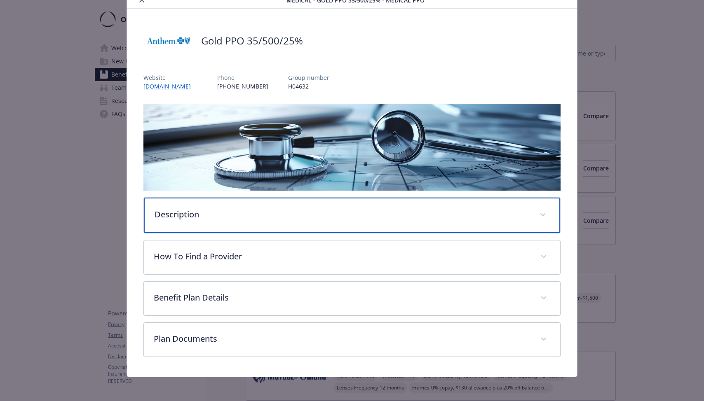
click at [270, 205] on div "Description" at bounding box center [352, 215] width 416 height 35
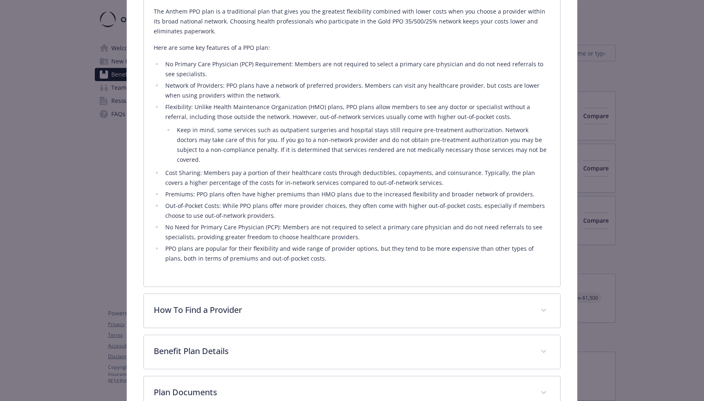
scroll to position [274, 0]
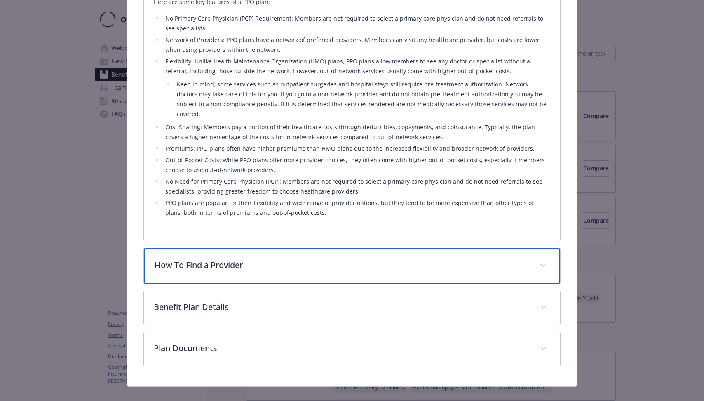
click at [228, 259] on p "How To Find a Provider" at bounding box center [342, 265] width 375 height 12
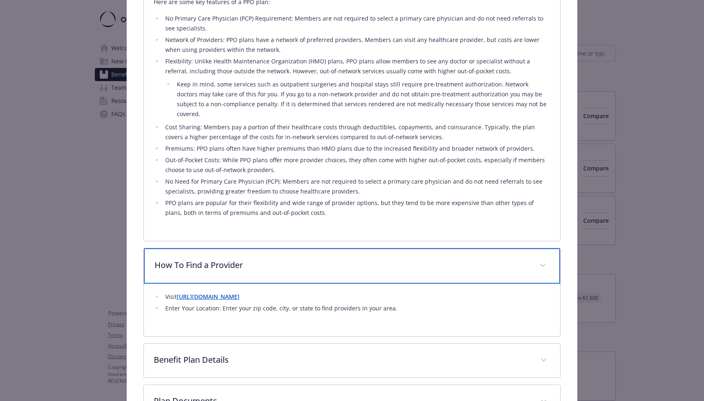
scroll to position [367, 0]
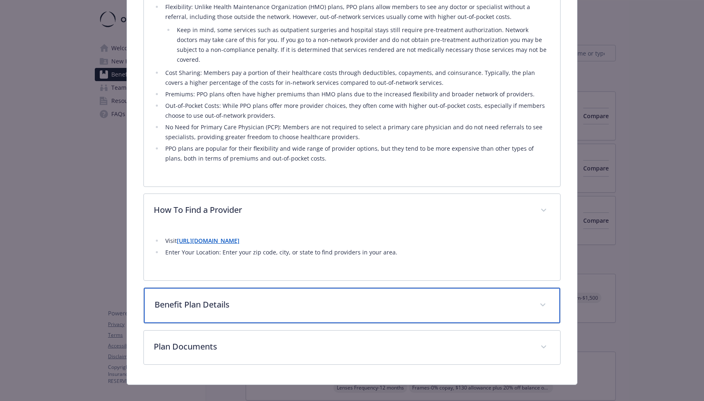
click at [225, 299] on p "Benefit Plan Details" at bounding box center [342, 305] width 375 height 12
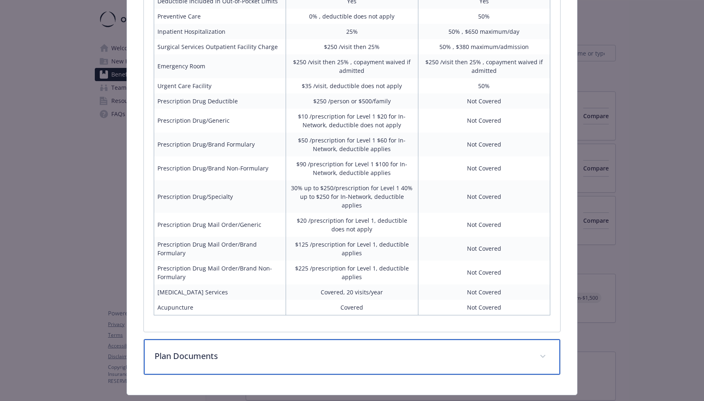
click at [230, 346] on div "Plan Documents" at bounding box center [352, 357] width 416 height 35
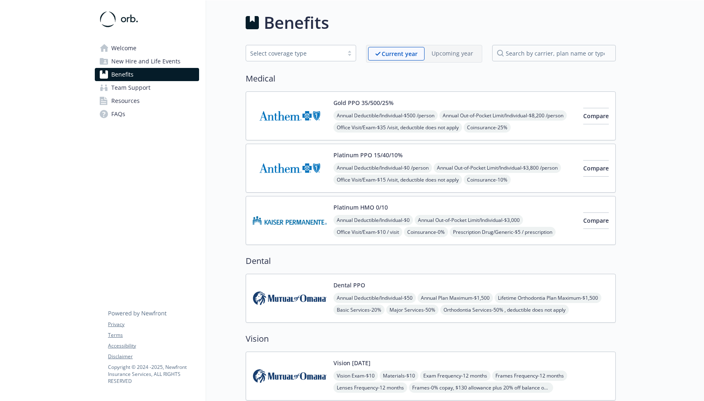
click at [155, 63] on span "New Hire and Life Events" at bounding box center [145, 61] width 69 height 13
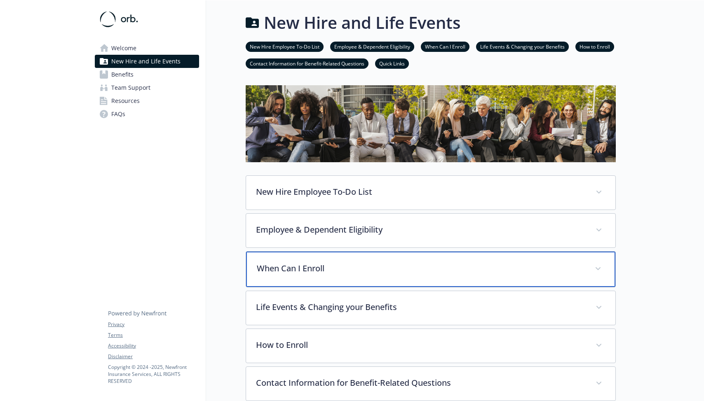
click at [350, 267] on p "When Can I Enroll" at bounding box center [421, 269] width 328 height 12
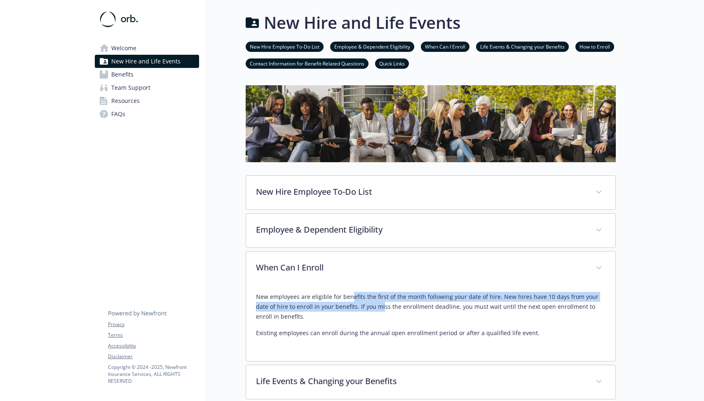
drag, startPoint x: 352, startPoint y: 296, endPoint x: 368, endPoint y: 309, distance: 20.8
click at [368, 309] on p "New employees are eligible for benefits the first of the month following your d…" at bounding box center [431, 307] width 350 height 30
click at [375, 309] on p "New employees are eligible for benefits the first of the month following your d…" at bounding box center [431, 307] width 350 height 30
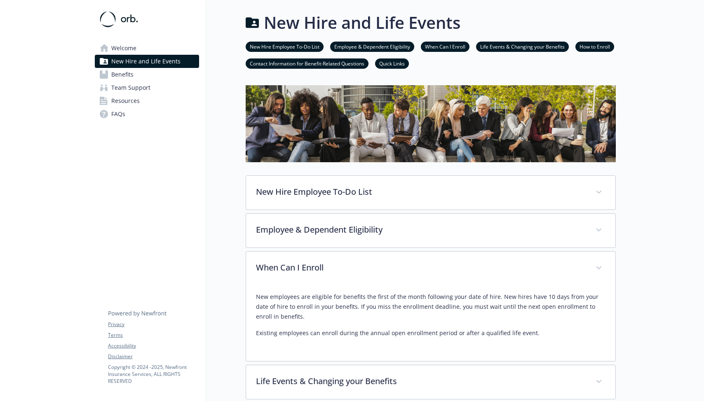
click at [113, 104] on span "Resources" at bounding box center [125, 100] width 28 height 13
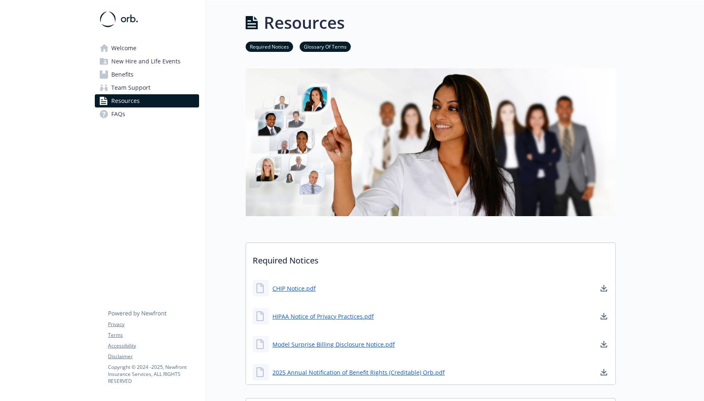
click at [117, 112] on span "FAQs" at bounding box center [118, 114] width 14 height 13
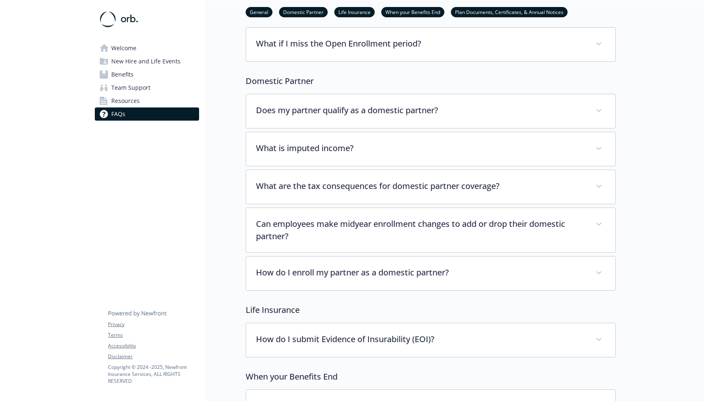
scroll to position [105, 0]
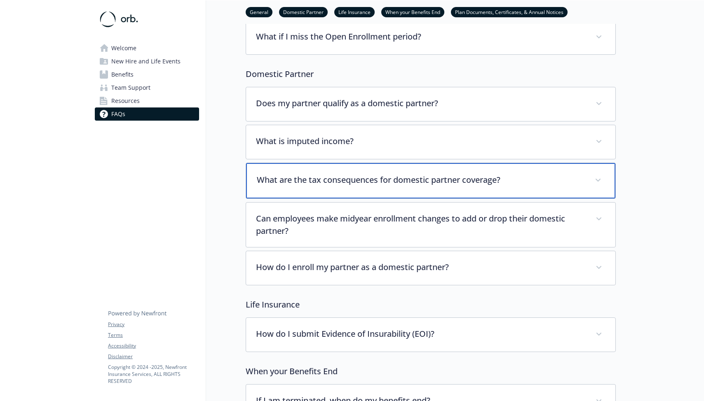
click at [340, 190] on div "What are the tax consequences for domestic partner coverage?" at bounding box center [430, 180] width 369 height 35
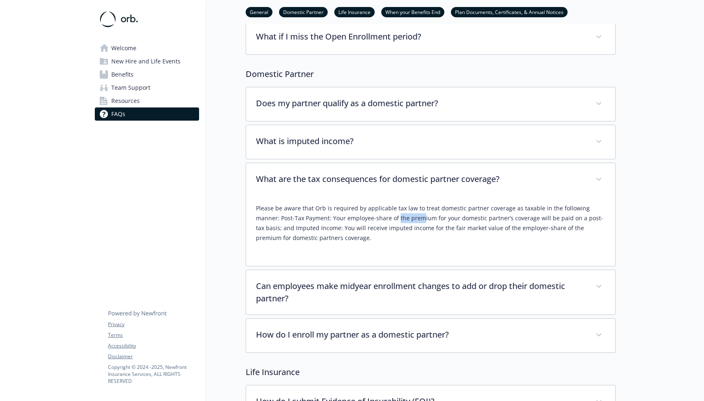
drag, startPoint x: 374, startPoint y: 222, endPoint x: 398, endPoint y: 221, distance: 24.4
click at [398, 221] on p "Please be aware that Orb is required by applicable tax law to treat domestic pa…" at bounding box center [431, 224] width 350 height 40
click at [461, 218] on p "Please be aware that Orb is required by applicable tax law to treat domestic pa…" at bounding box center [431, 224] width 350 height 40
click at [412, 229] on p "Please be aware that Orb is required by applicable tax law to treat domestic pa…" at bounding box center [431, 224] width 350 height 40
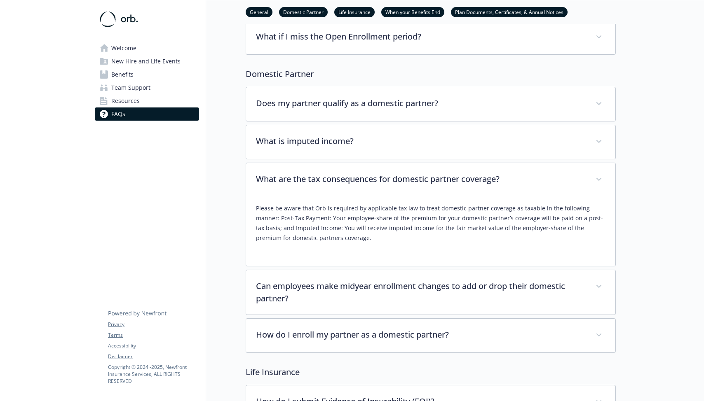
click at [412, 229] on p "Please be aware that Orb is required by applicable tax law to treat domestic pa…" at bounding box center [431, 224] width 350 height 40
click at [429, 231] on p "Please be aware that Orb is required by applicable tax law to treat domestic pa…" at bounding box center [431, 224] width 350 height 40
click at [457, 227] on p "Please be aware that Orb is required by applicable tax law to treat domestic pa…" at bounding box center [431, 224] width 350 height 40
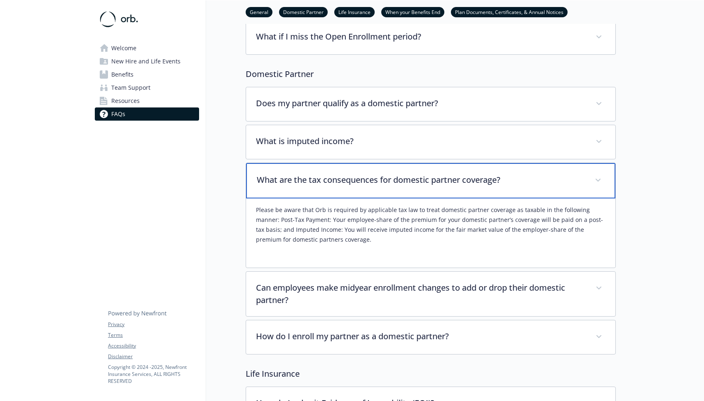
click at [444, 171] on div "What are the tax consequences for domestic partner coverage?" at bounding box center [430, 180] width 369 height 35
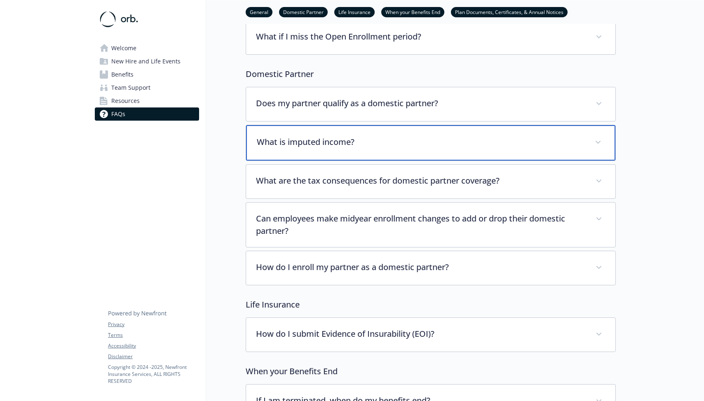
click at [442, 140] on p "What is imputed income?" at bounding box center [421, 142] width 328 height 12
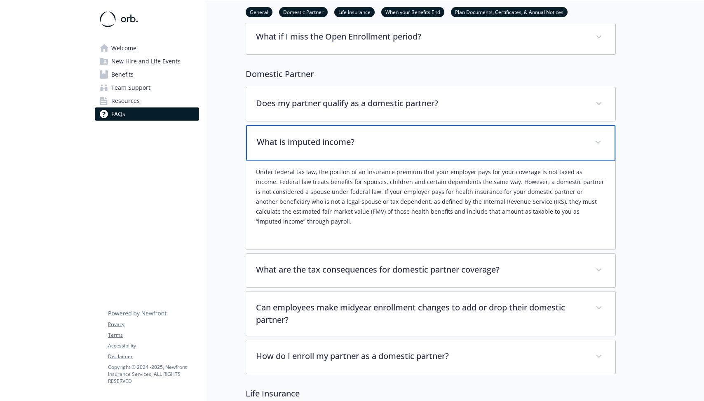
click at [442, 140] on p "What is imputed income?" at bounding box center [421, 142] width 328 height 12
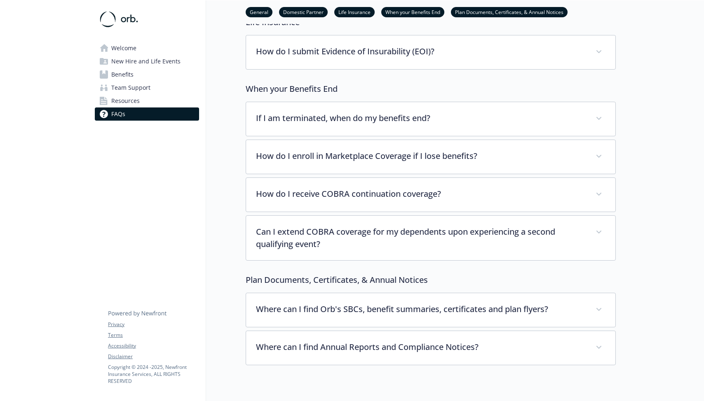
scroll to position [394, 0]
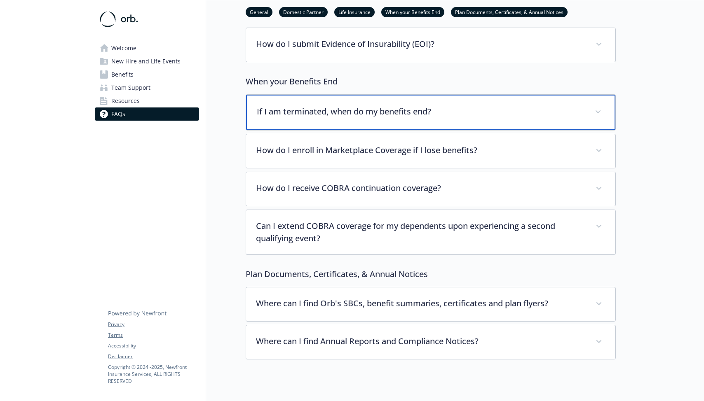
click at [373, 102] on div "If I am terminated, when do my benefits end?" at bounding box center [430, 112] width 369 height 35
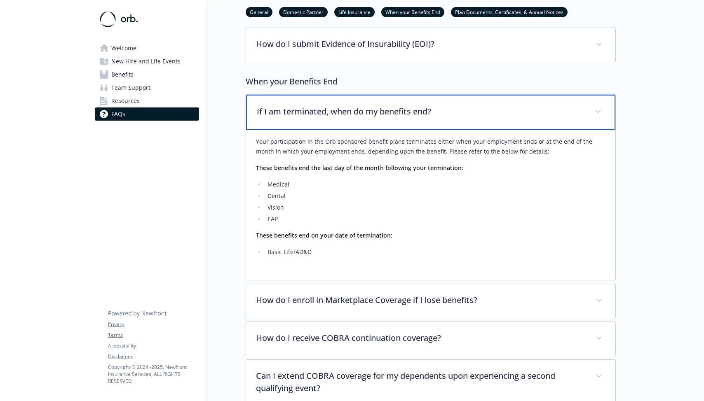
click at [373, 102] on div "If I am terminated, when do my benefits end?" at bounding box center [430, 112] width 369 height 35
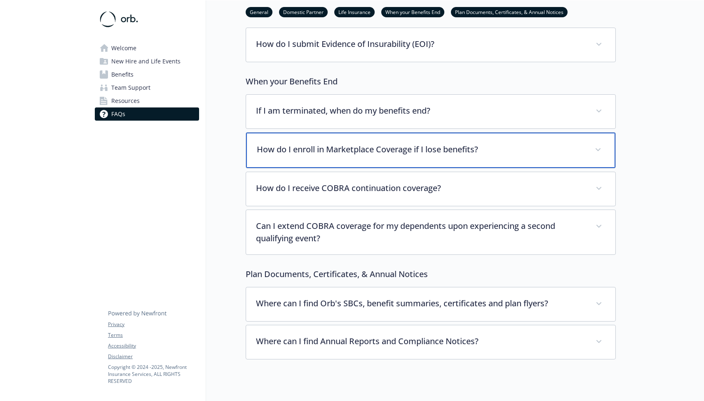
click at [365, 160] on div "How do I enroll in Marketplace Coverage if I lose benefits?" at bounding box center [430, 150] width 369 height 35
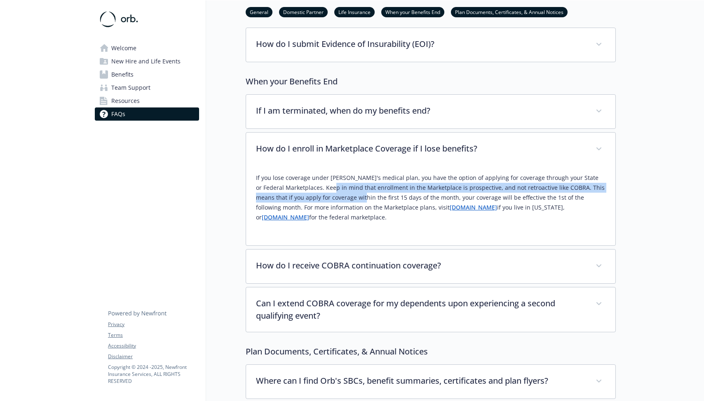
drag, startPoint x: 350, startPoint y: 198, endPoint x: 332, endPoint y: 189, distance: 20.6
click at [332, 189] on p "If you lose coverage under [PERSON_NAME]'s medical plan, you have the option of…" at bounding box center [431, 197] width 350 height 49
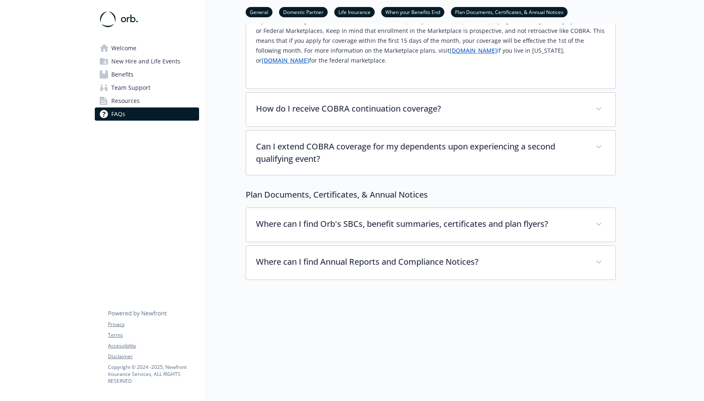
scroll to position [0, 0]
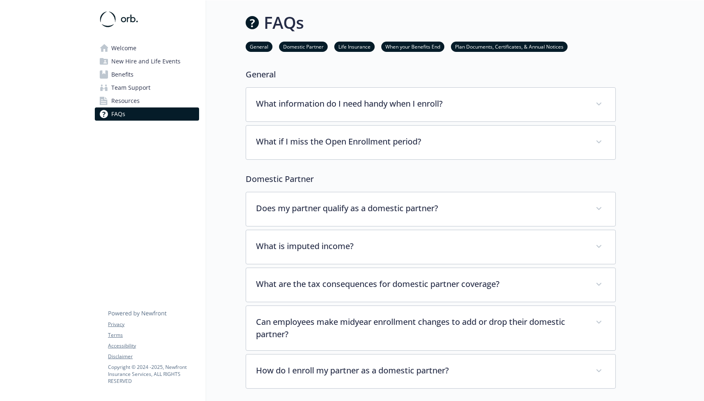
click at [123, 51] on span "Welcome" at bounding box center [123, 48] width 25 height 13
